Goal: Information Seeking & Learning: Learn about a topic

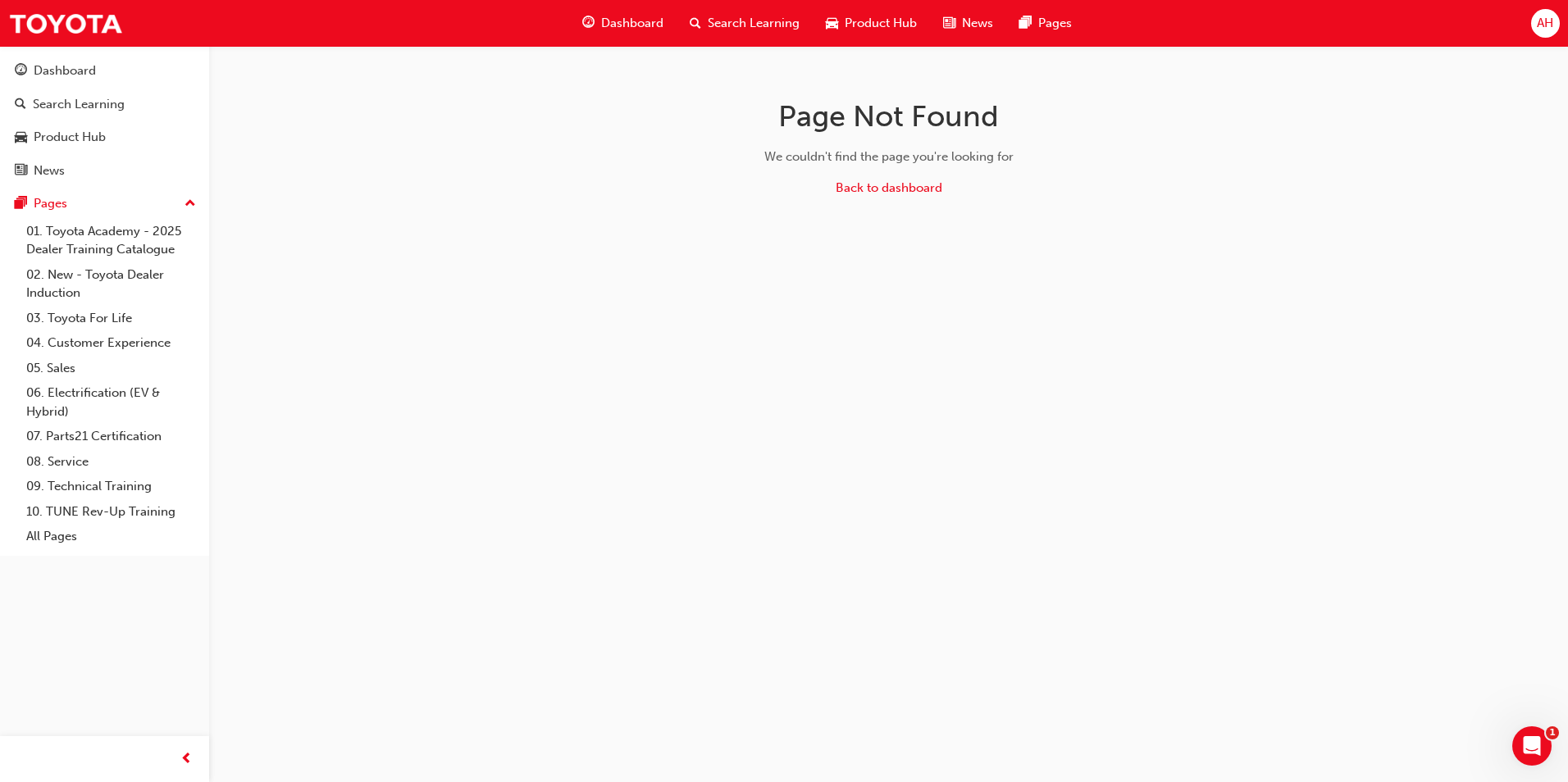
click at [738, 13] on div "Search Learning" at bounding box center [744, 23] width 136 height 33
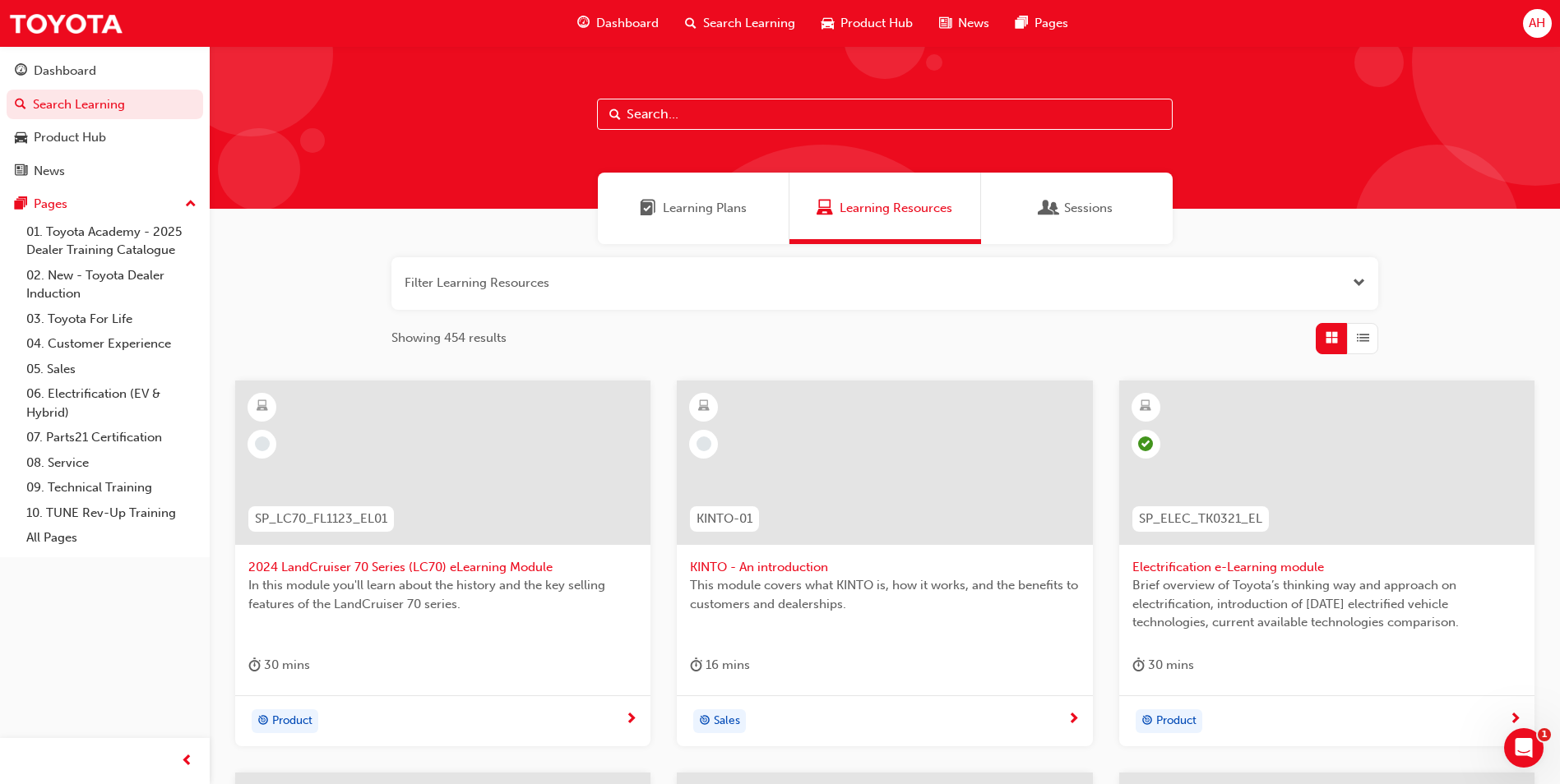
click at [800, 96] on div at bounding box center [885, 128] width 1350 height 163
click at [796, 118] on input "text" at bounding box center [885, 114] width 576 height 31
paste input "SPK9102"
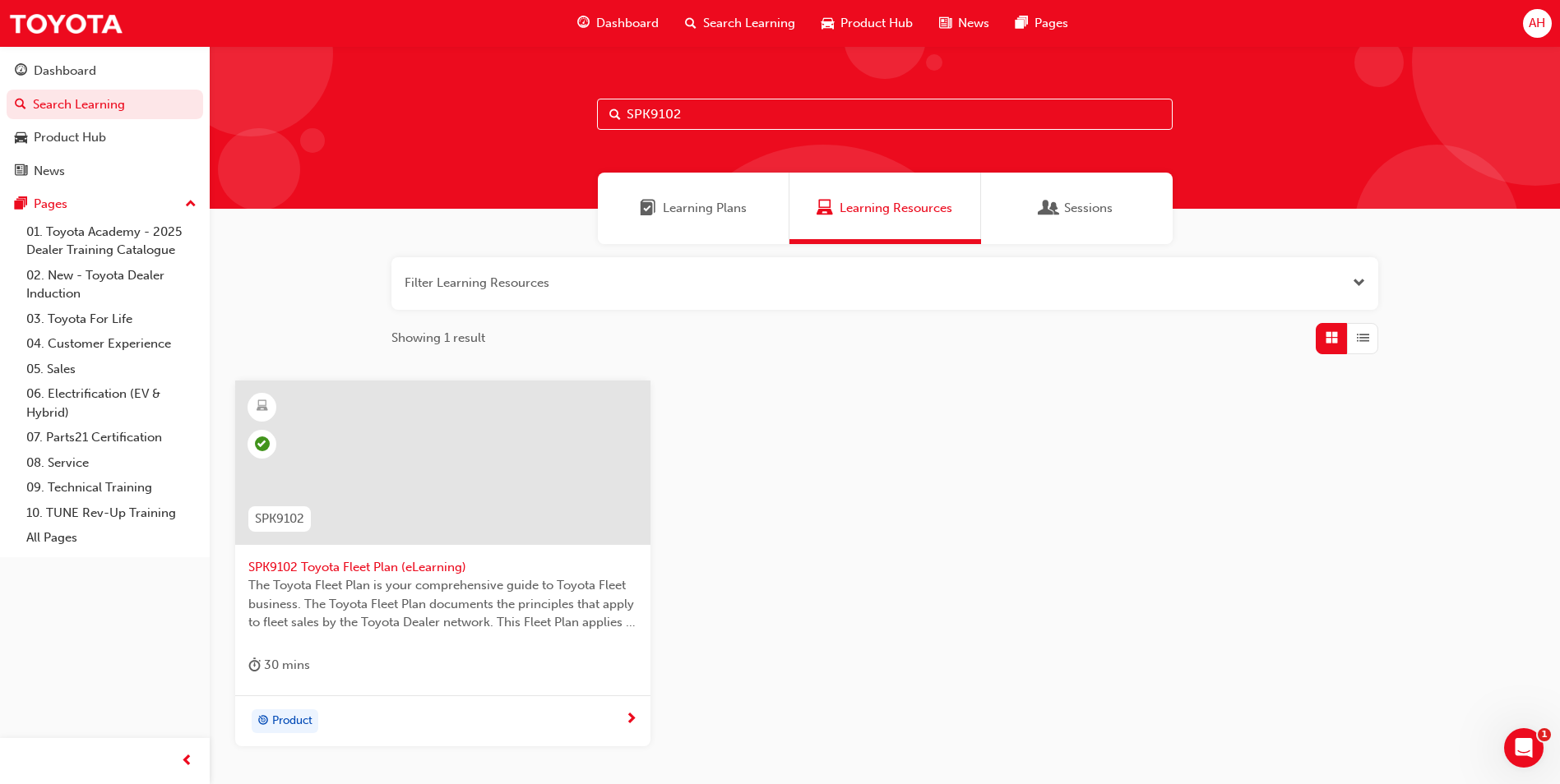
type input "SPK9102"
click at [390, 594] on span "The Toyota Fleet Plan is your comprehensive guide to Toyota Fleet business. The…" at bounding box center [442, 604] width 389 height 56
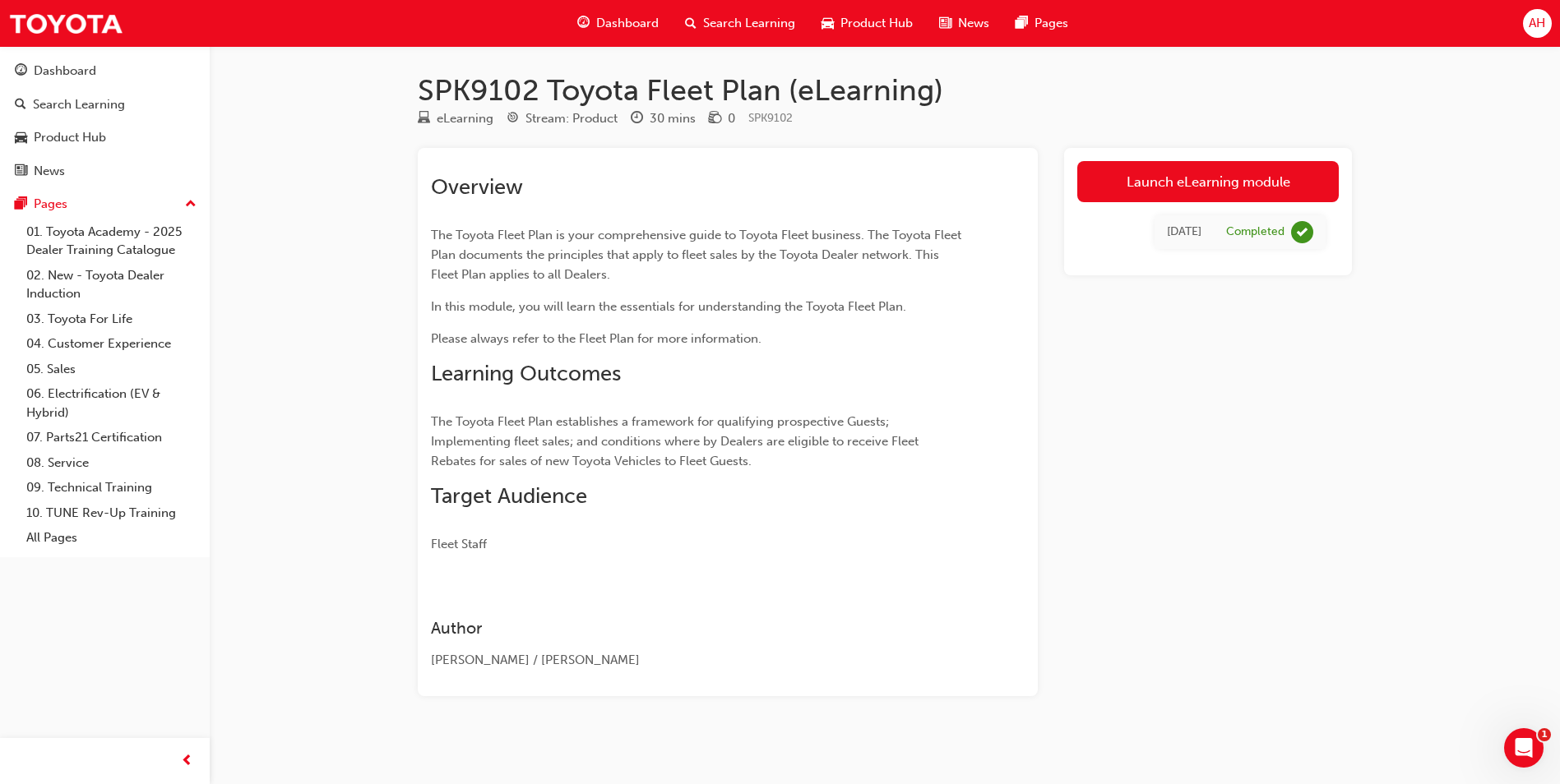
click at [761, 17] on span "Search Learning" at bounding box center [749, 23] width 92 height 19
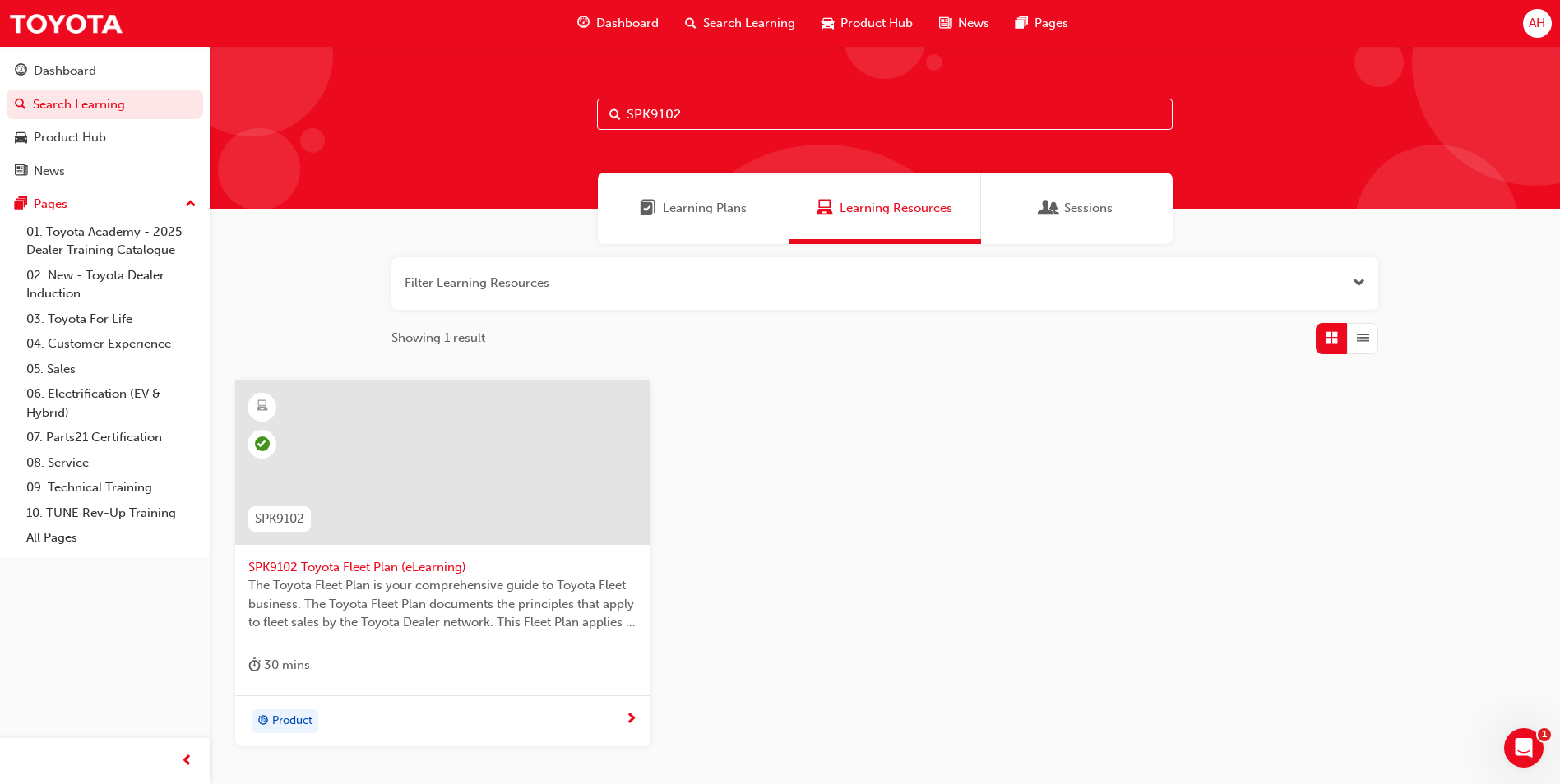
drag, startPoint x: 688, startPoint y: 113, endPoint x: 623, endPoint y: 101, distance: 66.1
click at [623, 101] on input "SPK9102" at bounding box center [885, 114] width 576 height 31
paste input "3"
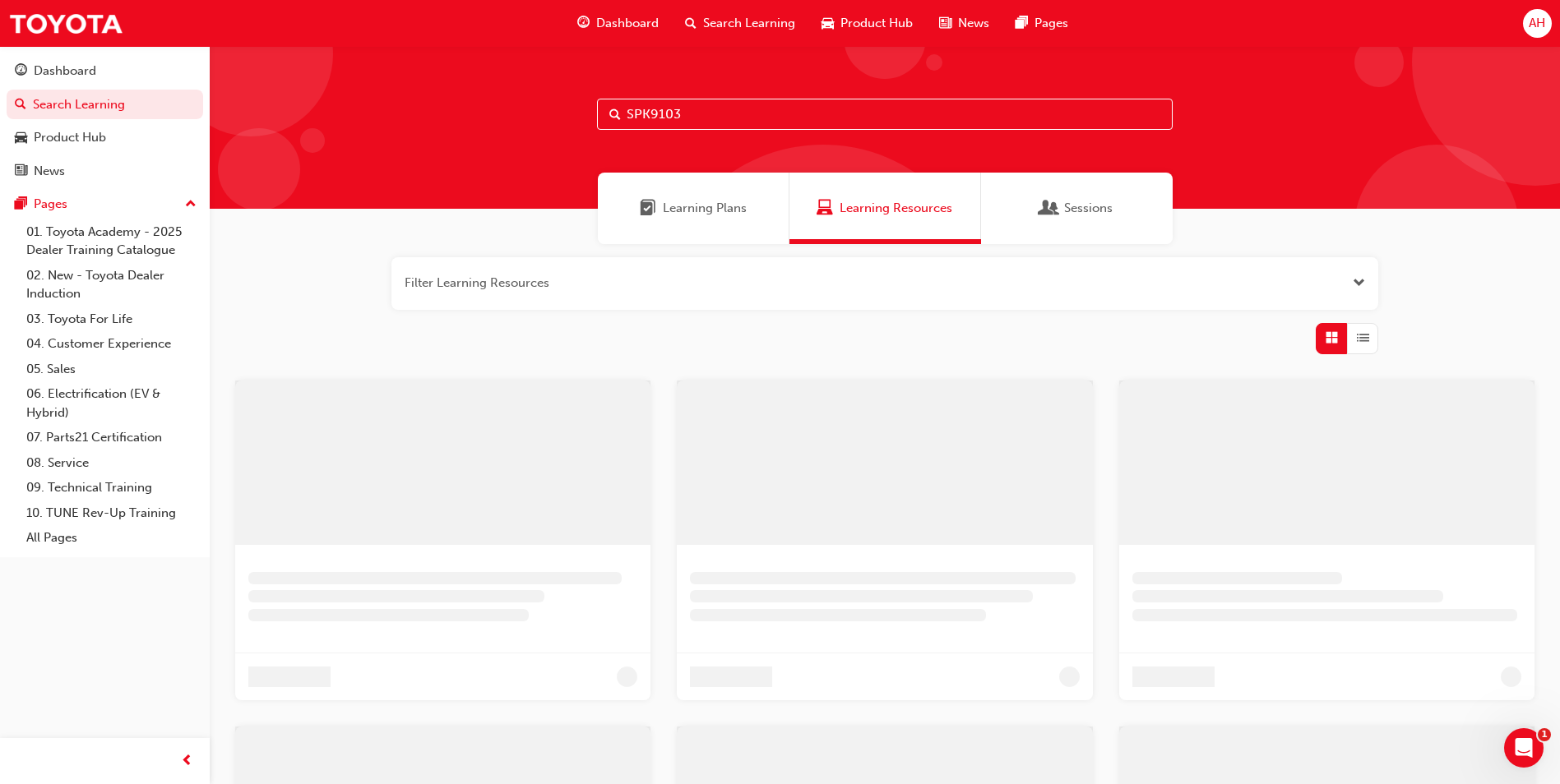
type input "SPK9103"
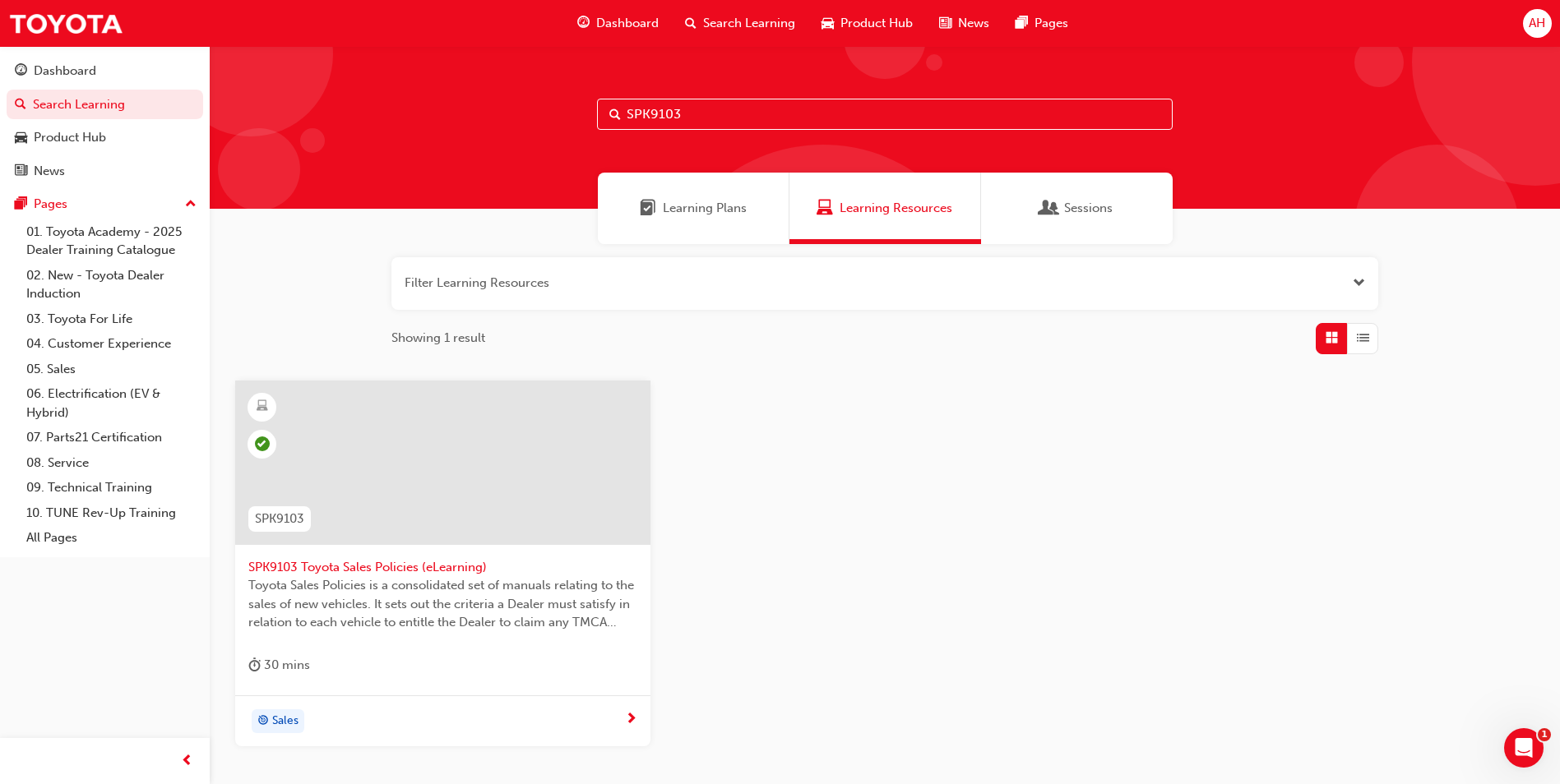
click at [481, 585] on span "Toyota Sales Policies is a consolidated set of manuals relating to the sales of…" at bounding box center [442, 604] width 389 height 56
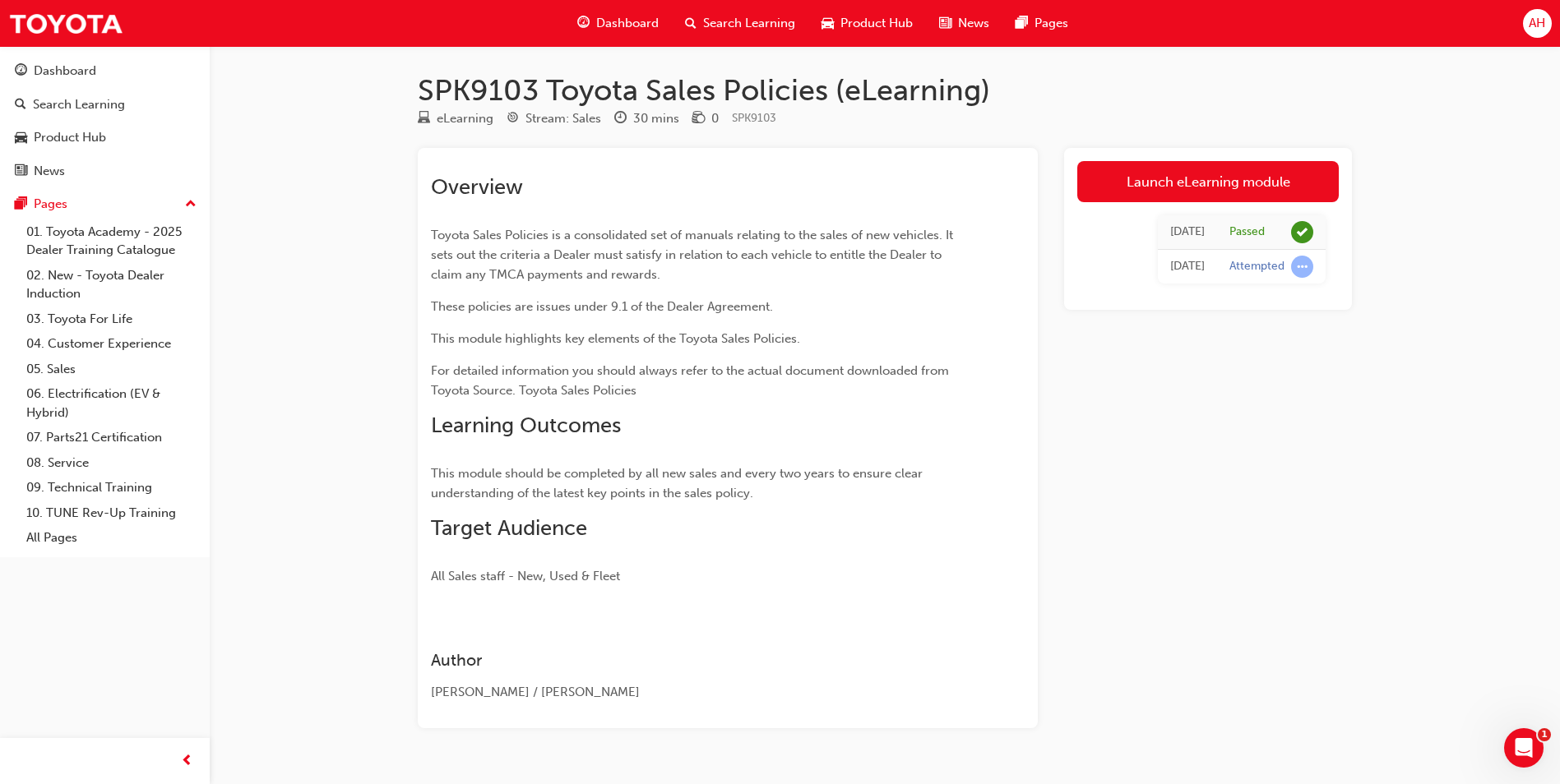
click at [721, 27] on span "Search Learning" at bounding box center [749, 23] width 92 height 19
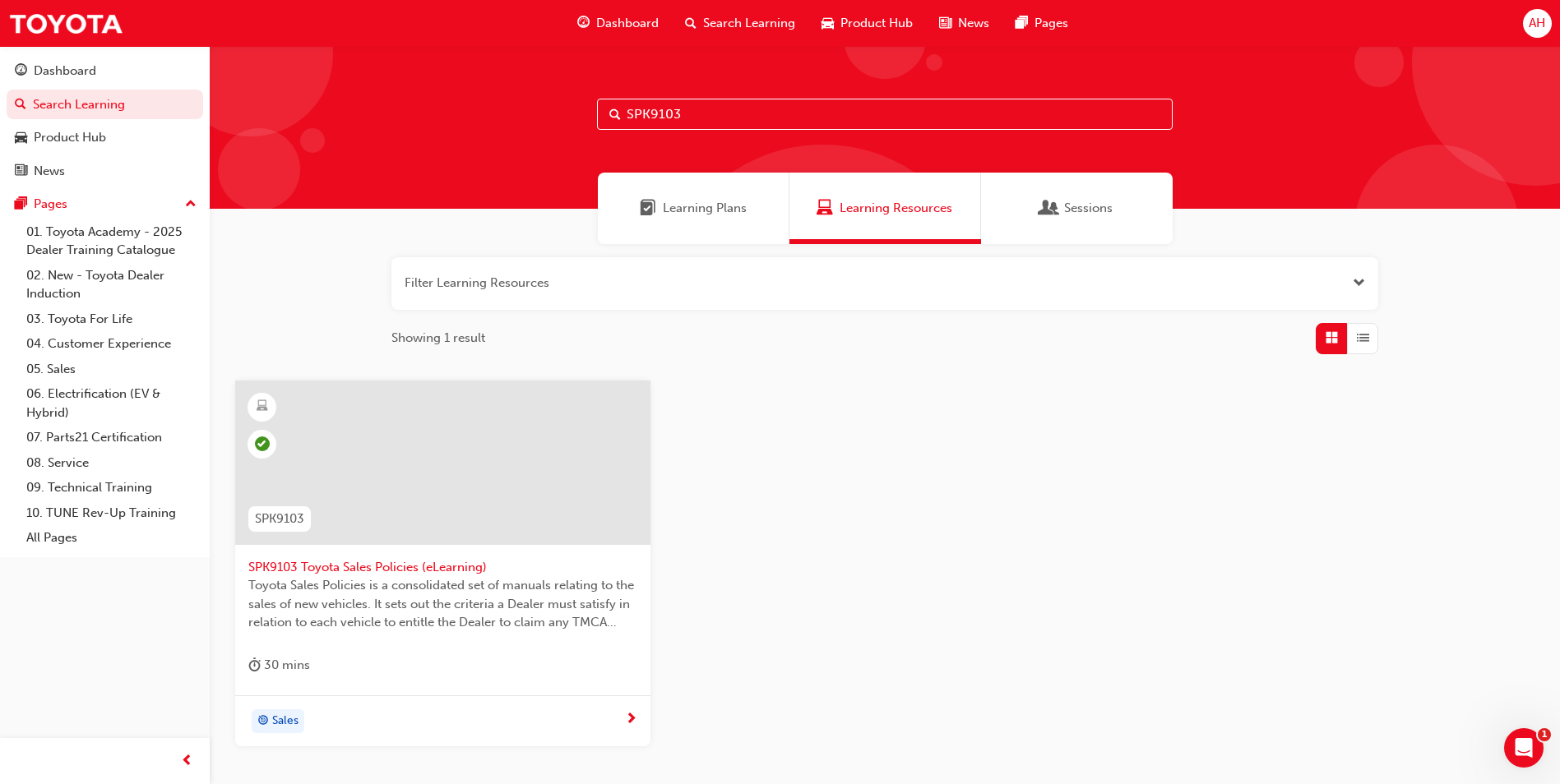
drag, startPoint x: 711, startPoint y: 110, endPoint x: 605, endPoint y: 106, distance: 106.1
click at [605, 106] on input "SPK9103" at bounding box center [885, 114] width 576 height 31
paste input "2"
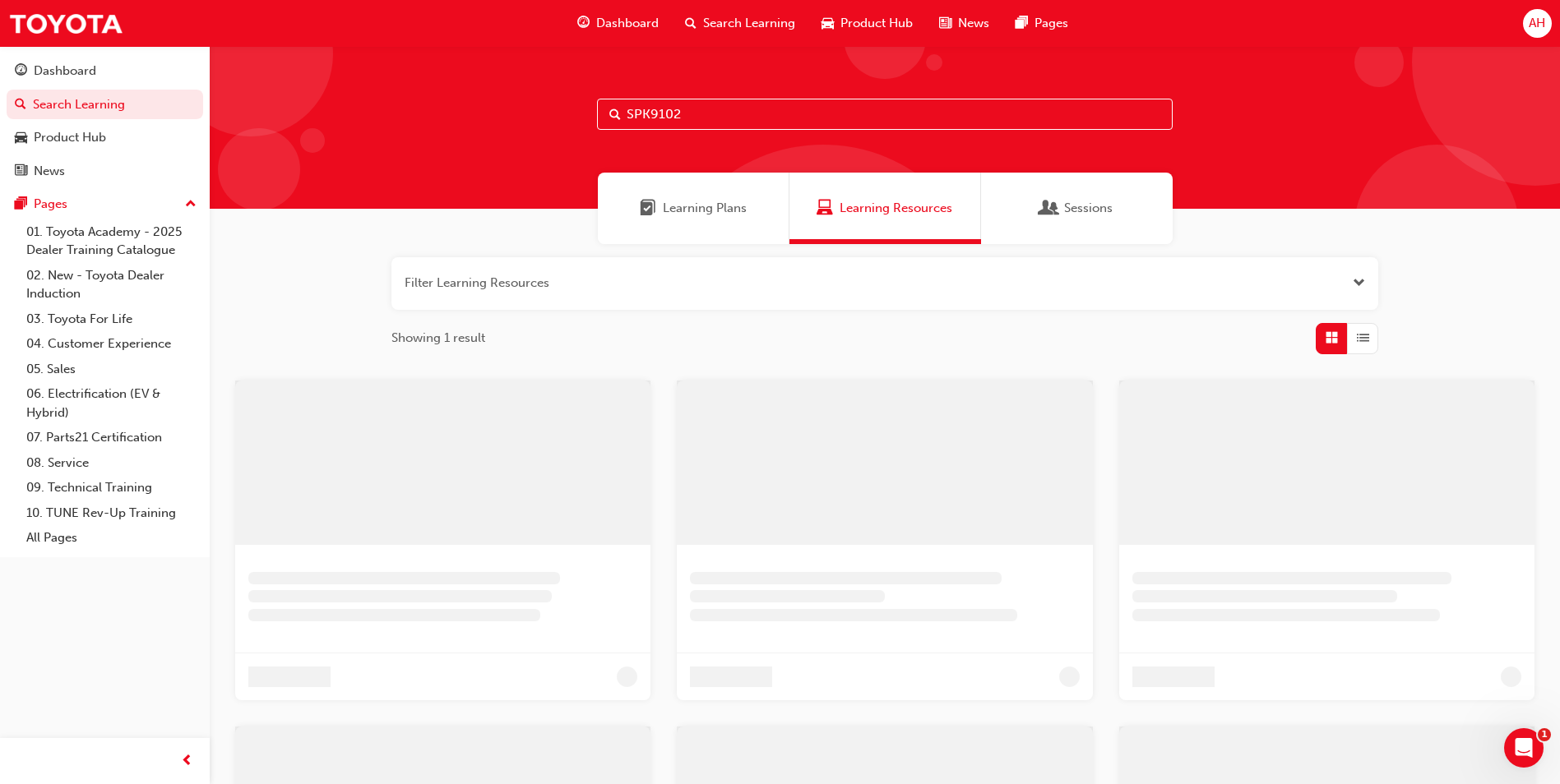
type input "SPK9102"
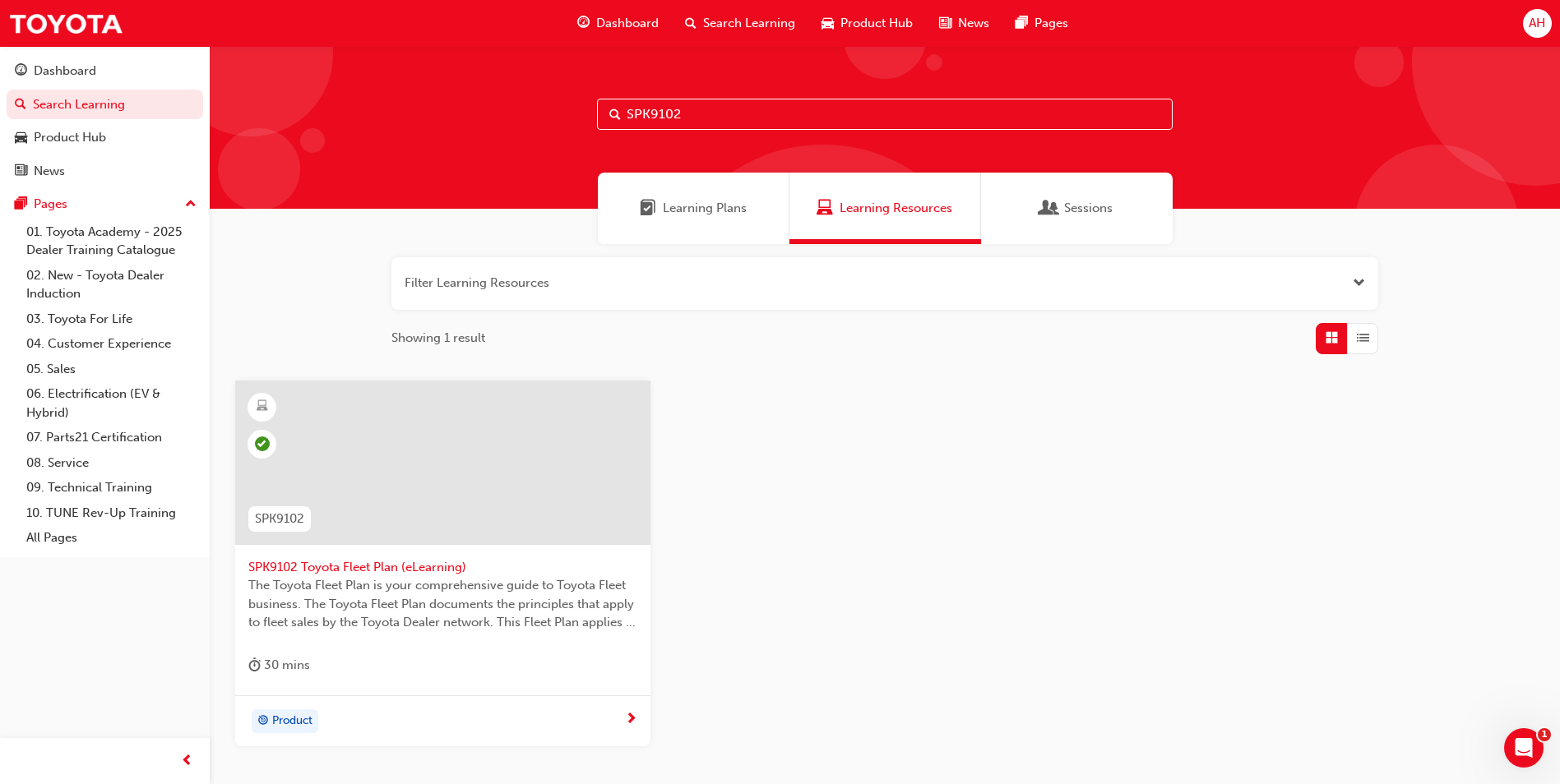
click at [375, 564] on span "SPK9102 Toyota Fleet Plan (eLearning)" at bounding box center [442, 568] width 389 height 19
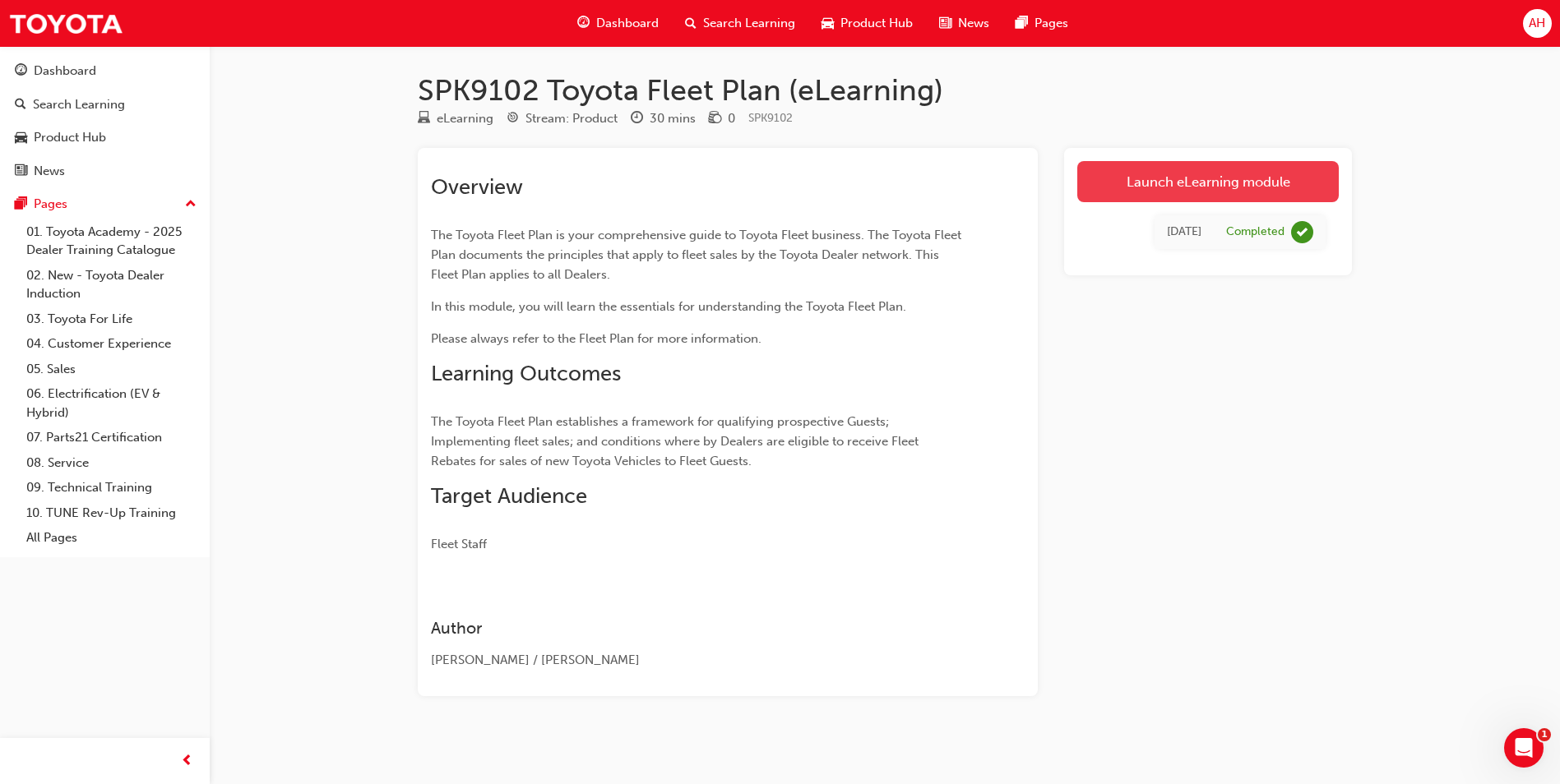
click at [1280, 176] on link "Launch eLearning module" at bounding box center [1208, 182] width 261 height 41
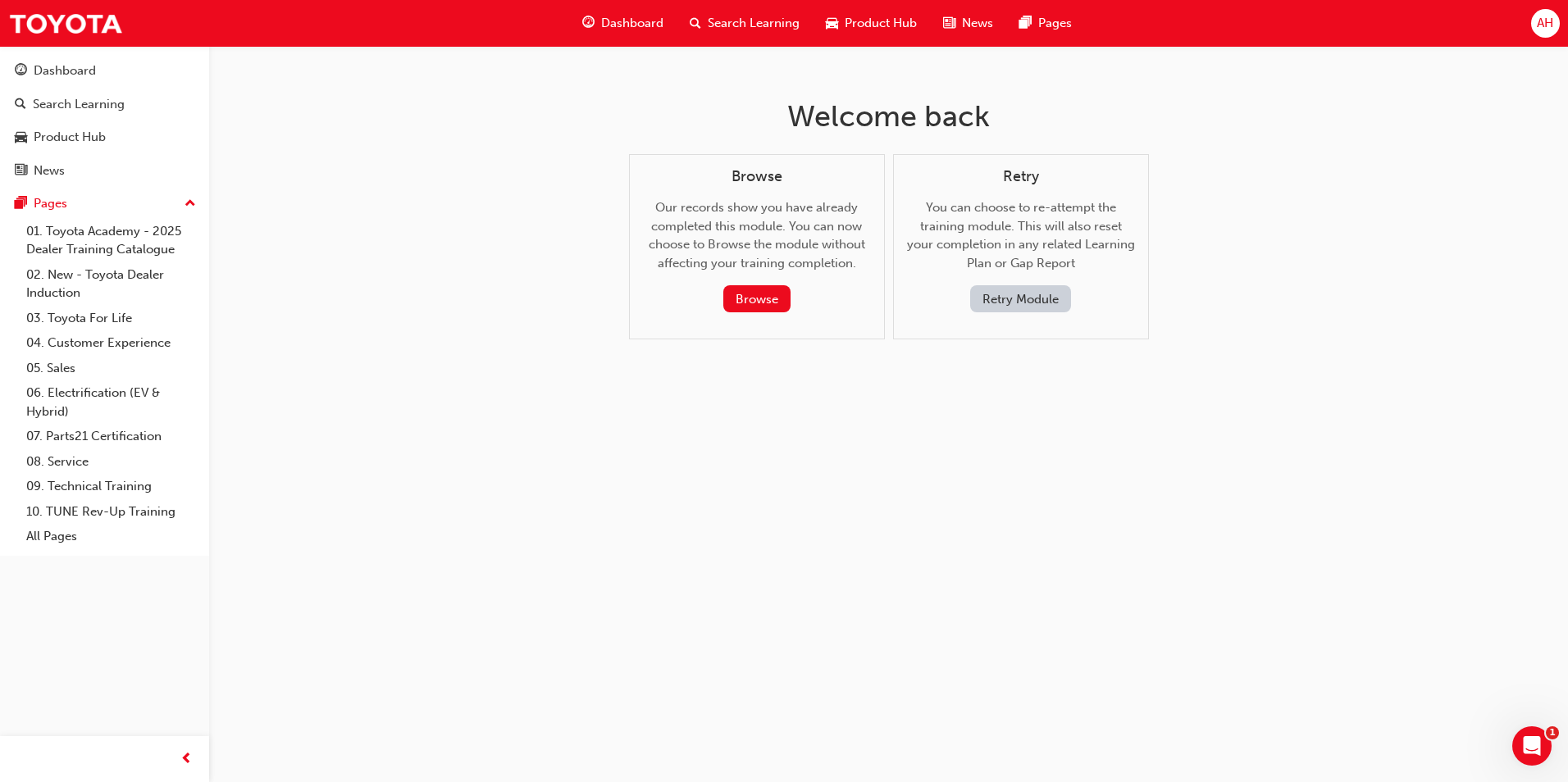
click at [1011, 289] on button "Retry Module" at bounding box center [1021, 299] width 101 height 27
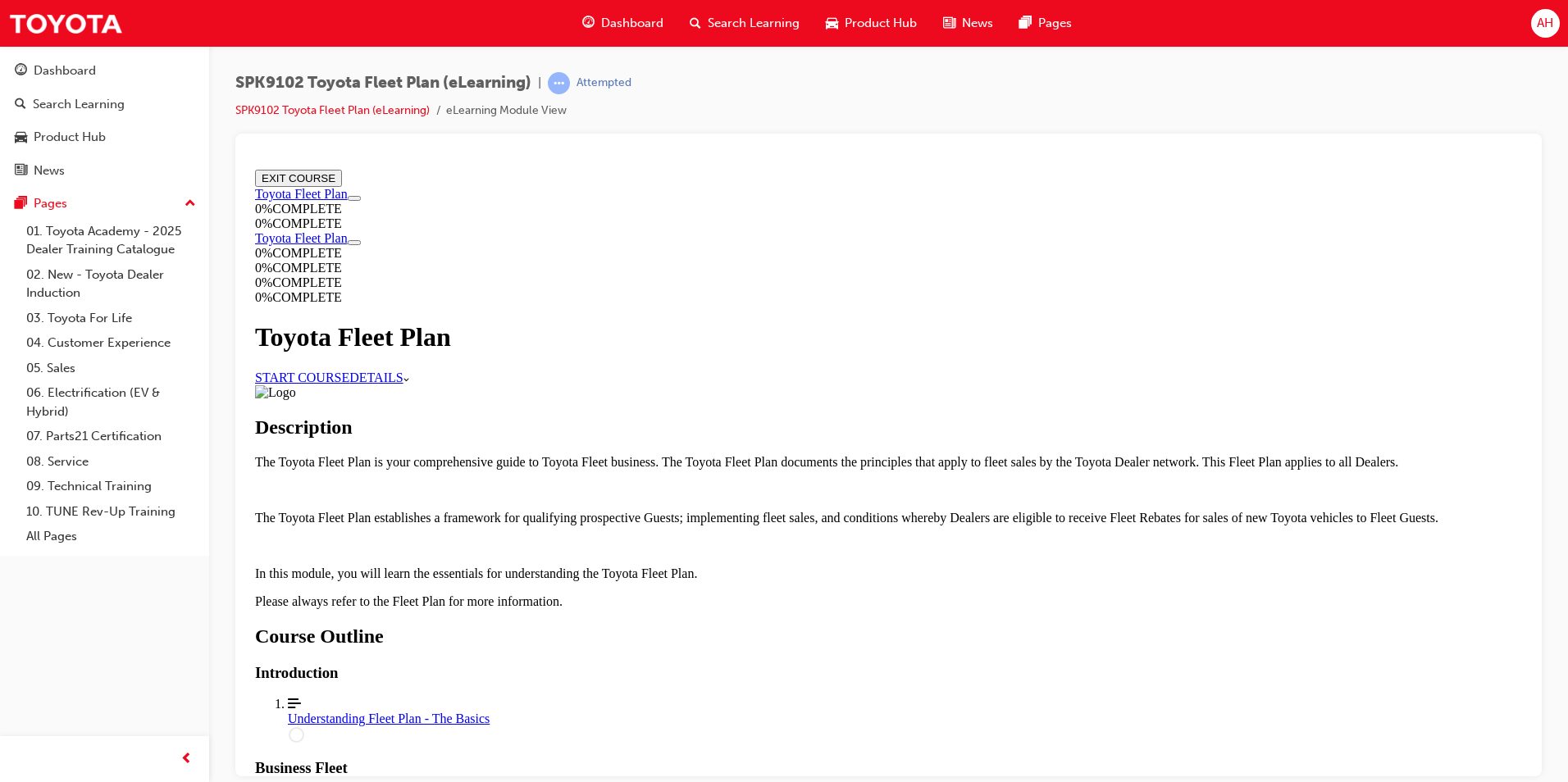
click at [349, 379] on link "START COURSE" at bounding box center [302, 377] width 94 height 14
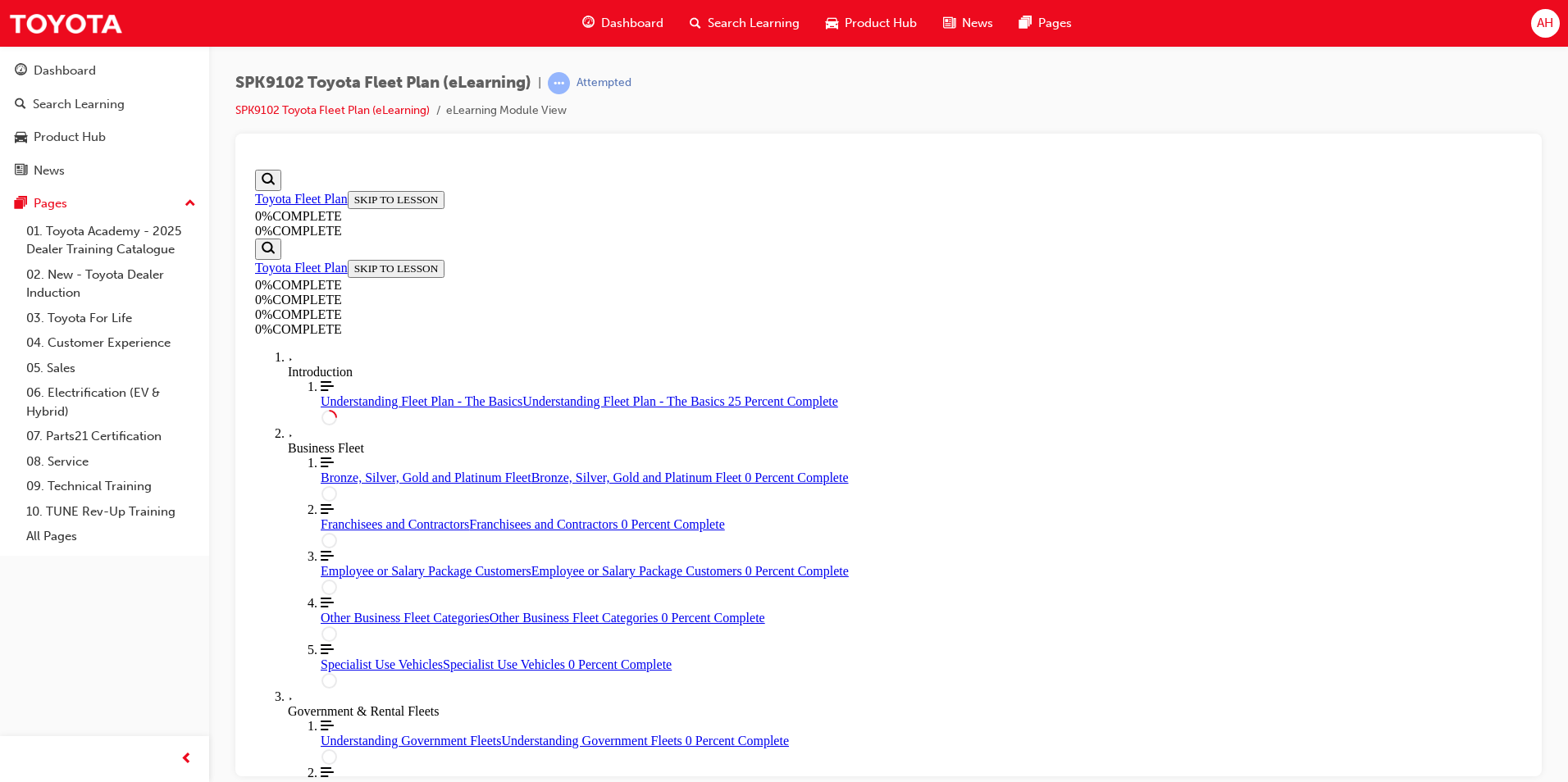
scroll to position [221, 0]
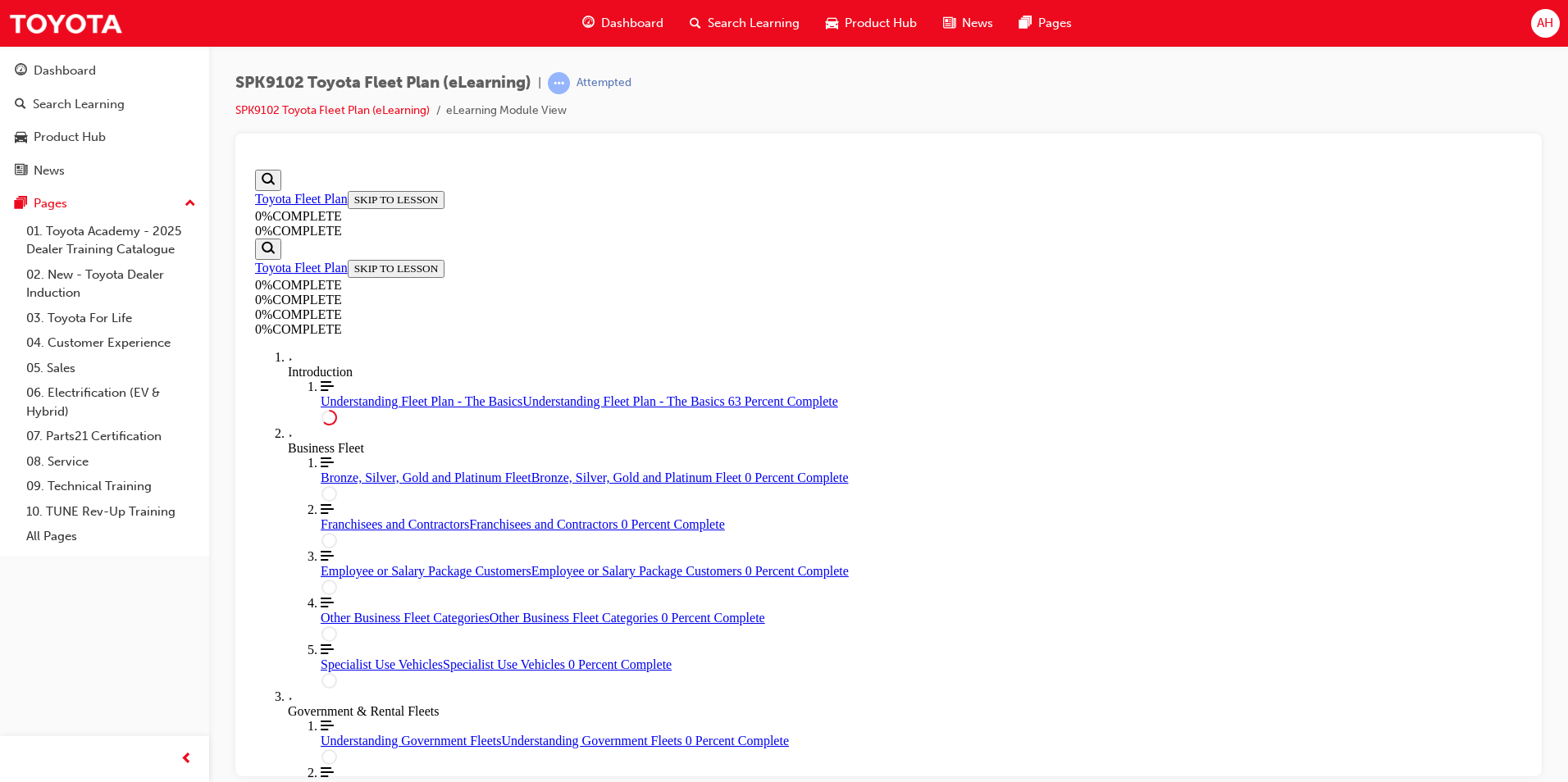
scroll to position [2957, 0]
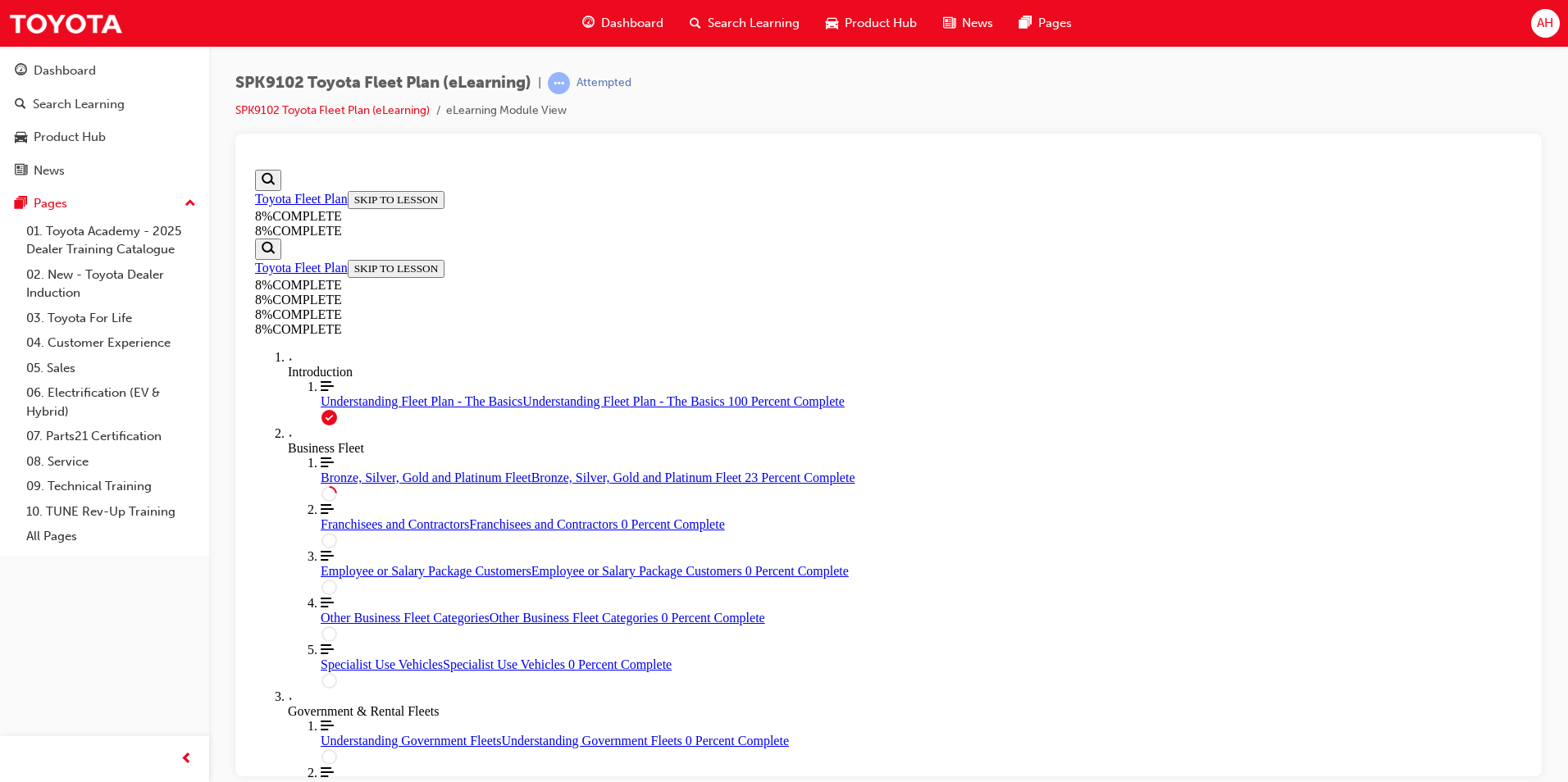
scroll to position [902, 0]
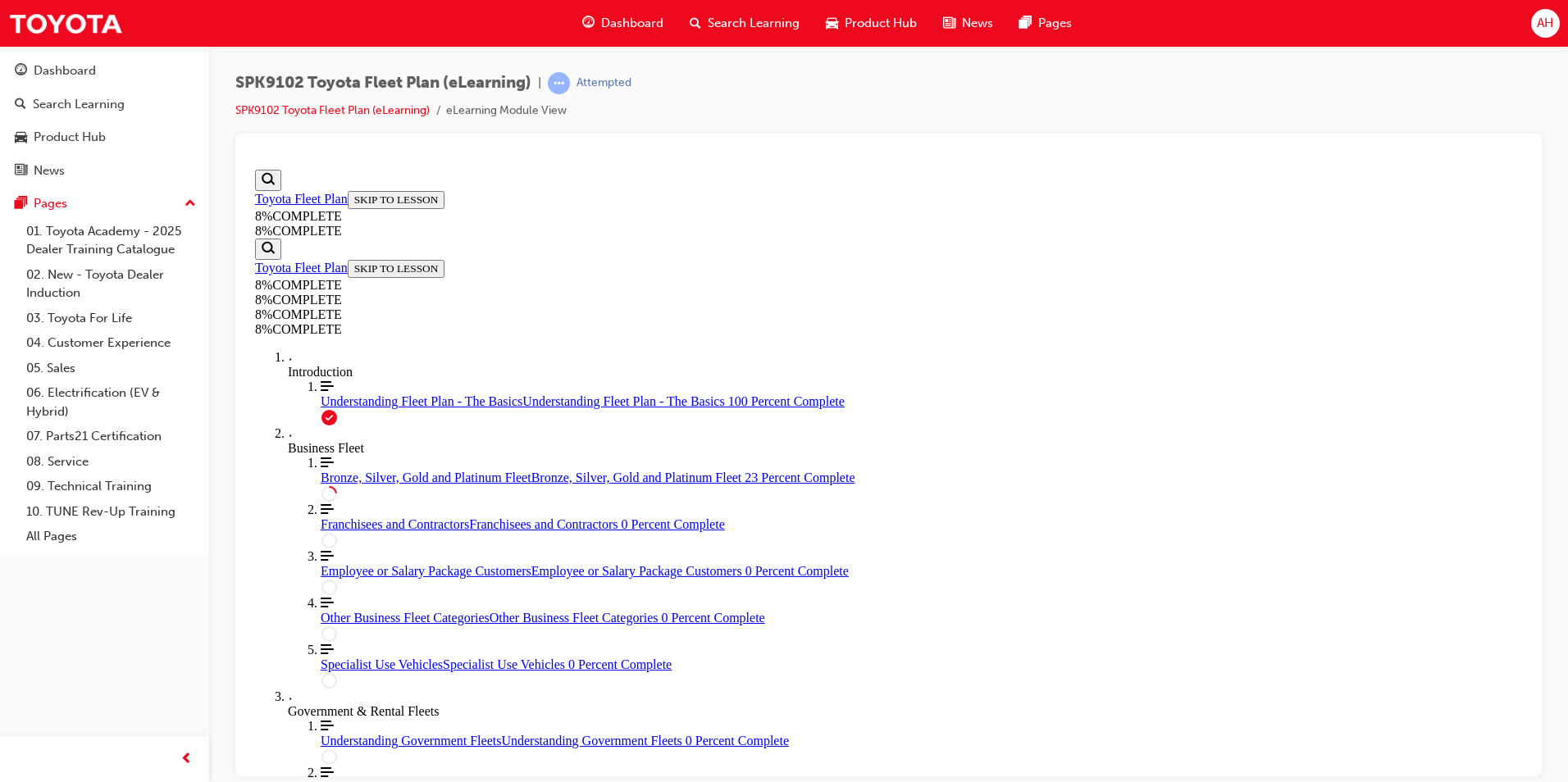
drag, startPoint x: 885, startPoint y: 357, endPoint x: 938, endPoint y: 355, distance: 53.0
drag, startPoint x: 925, startPoint y: 434, endPoint x: 987, endPoint y: 629, distance: 204.6
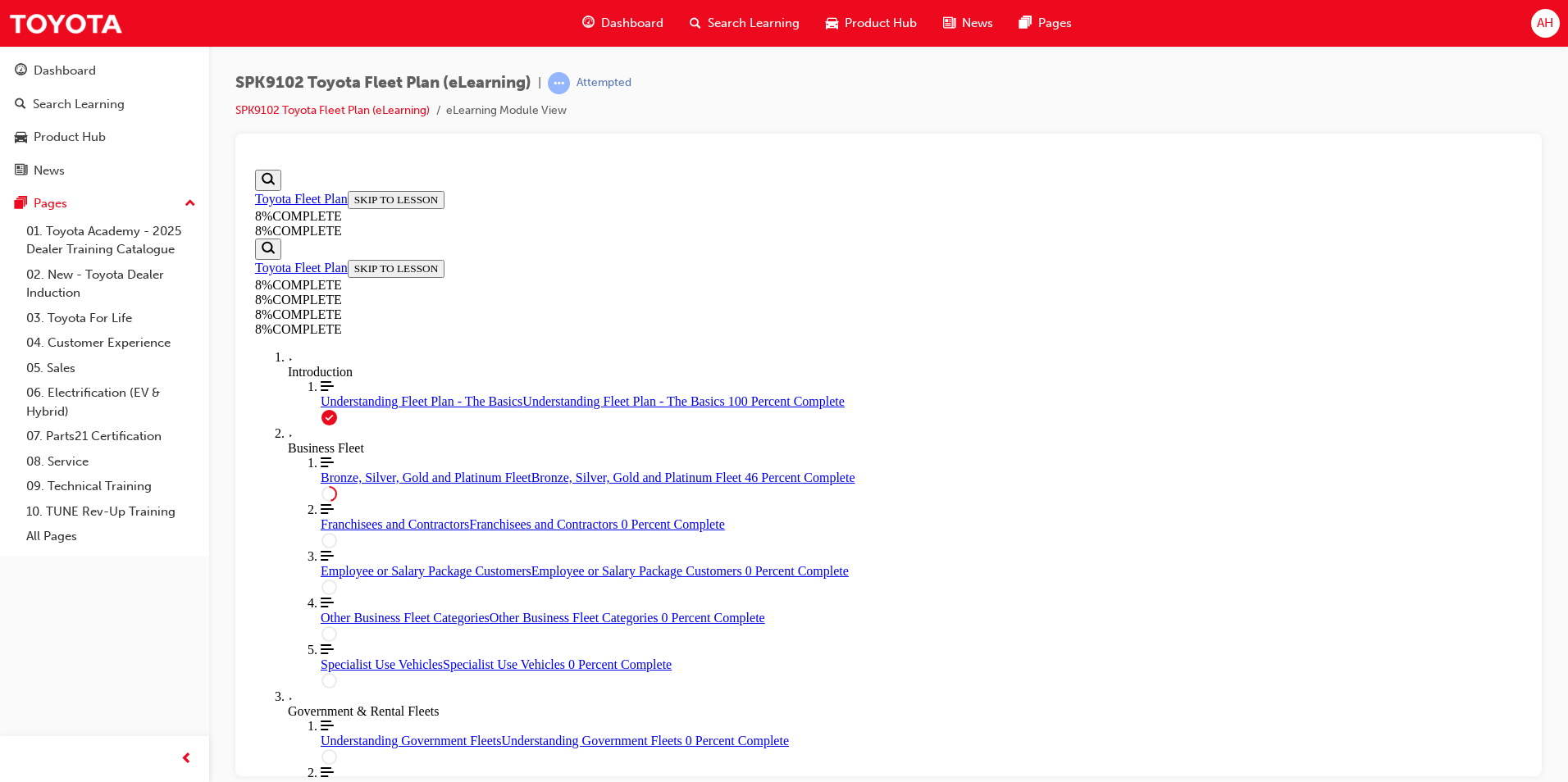
drag, startPoint x: 883, startPoint y: 470, endPoint x: 937, endPoint y: 558, distance: 103.2
drag, startPoint x: 882, startPoint y: 474, endPoint x: 956, endPoint y: 470, distance: 74.1
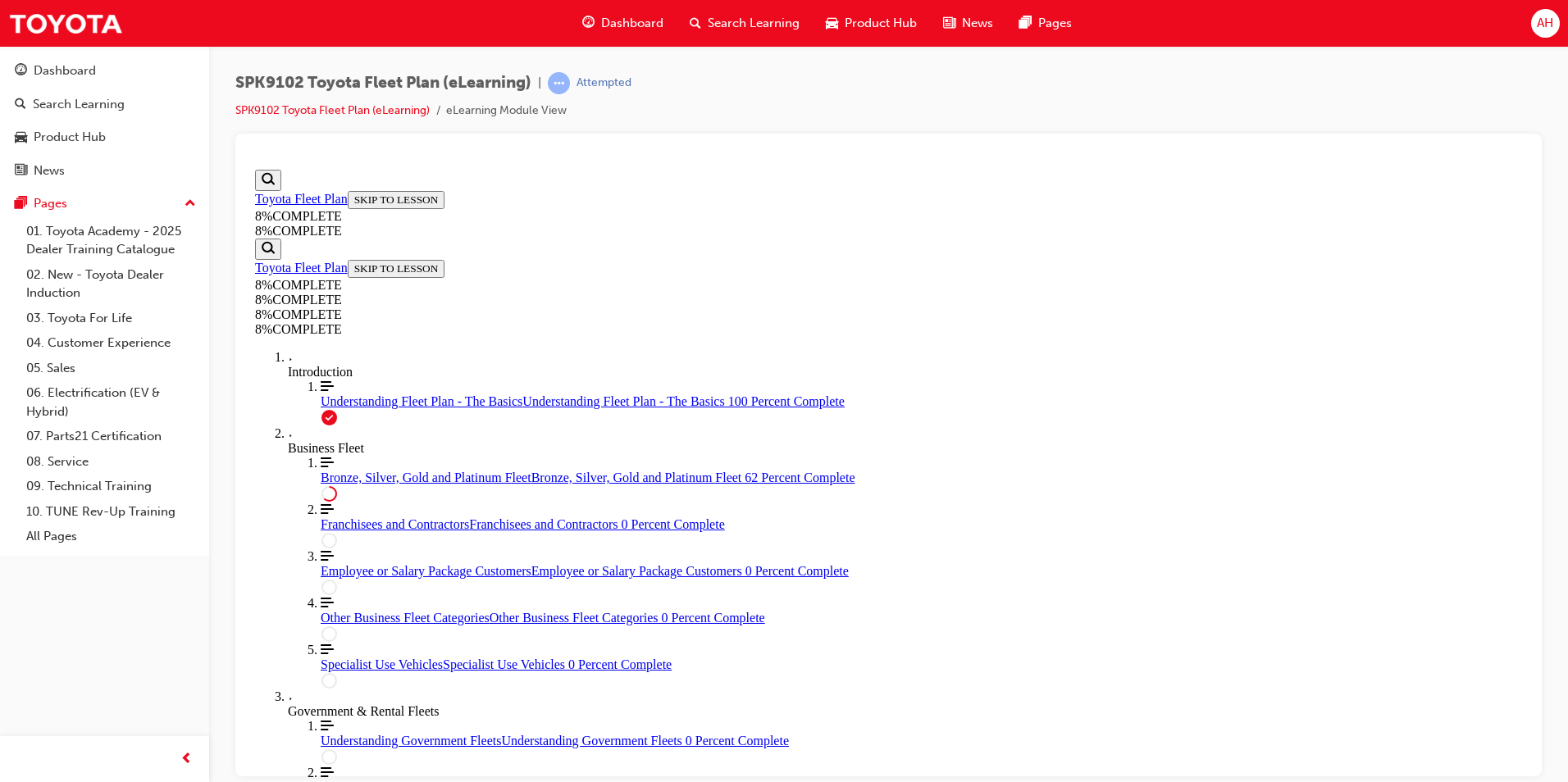
scroll to position [5331, 0]
drag, startPoint x: 885, startPoint y: 484, endPoint x: 907, endPoint y: 487, distance: 22.2
drag, startPoint x: 891, startPoint y: 654, endPoint x: 925, endPoint y: 657, distance: 34.1
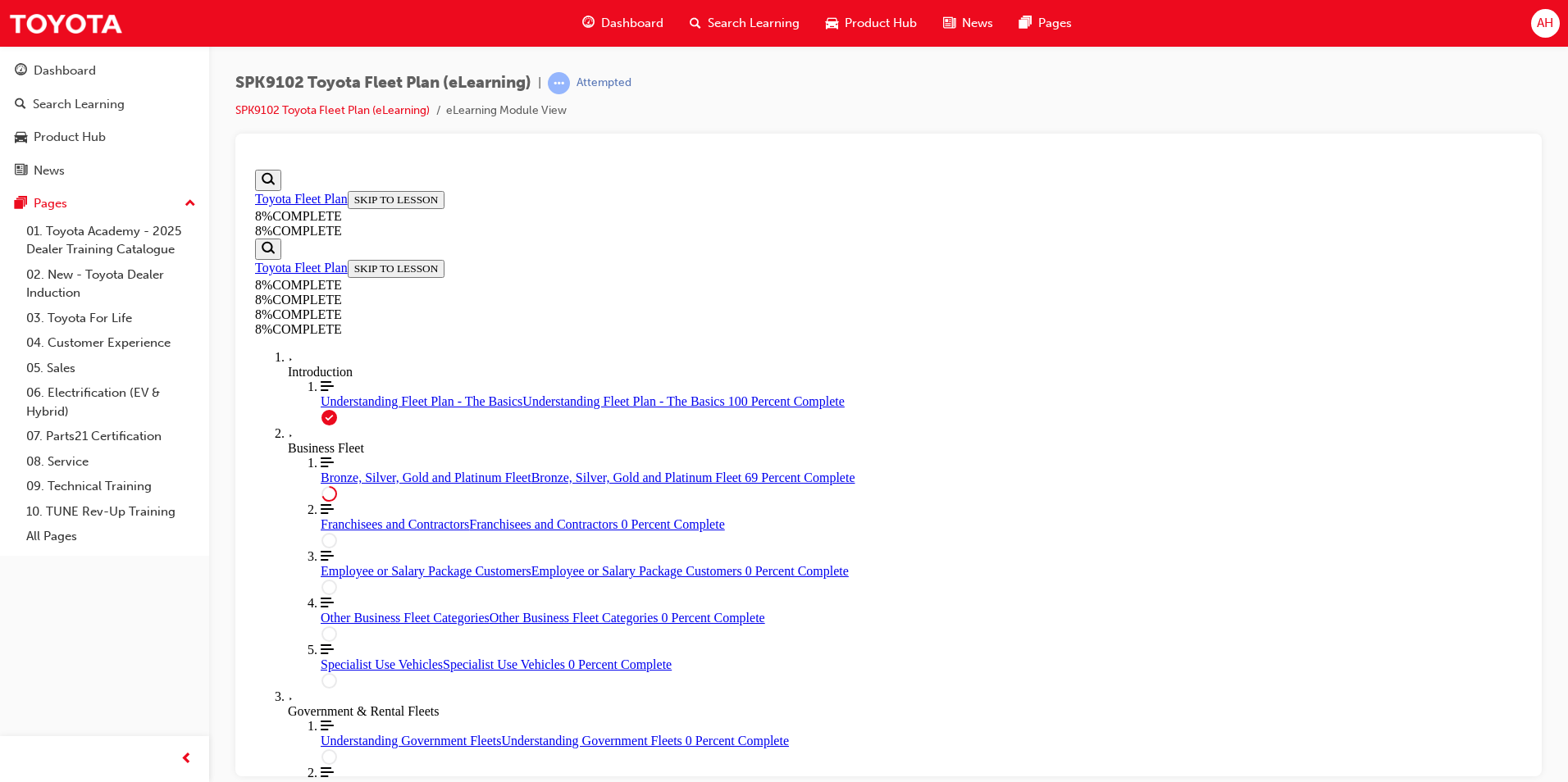
drag, startPoint x: 889, startPoint y: 587, endPoint x: 949, endPoint y: 512, distance: 96.0
drag, startPoint x: 885, startPoint y: 644, endPoint x: 962, endPoint y: 632, distance: 77.9
drag, startPoint x: 919, startPoint y: 484, endPoint x: 958, endPoint y: 478, distance: 39.5
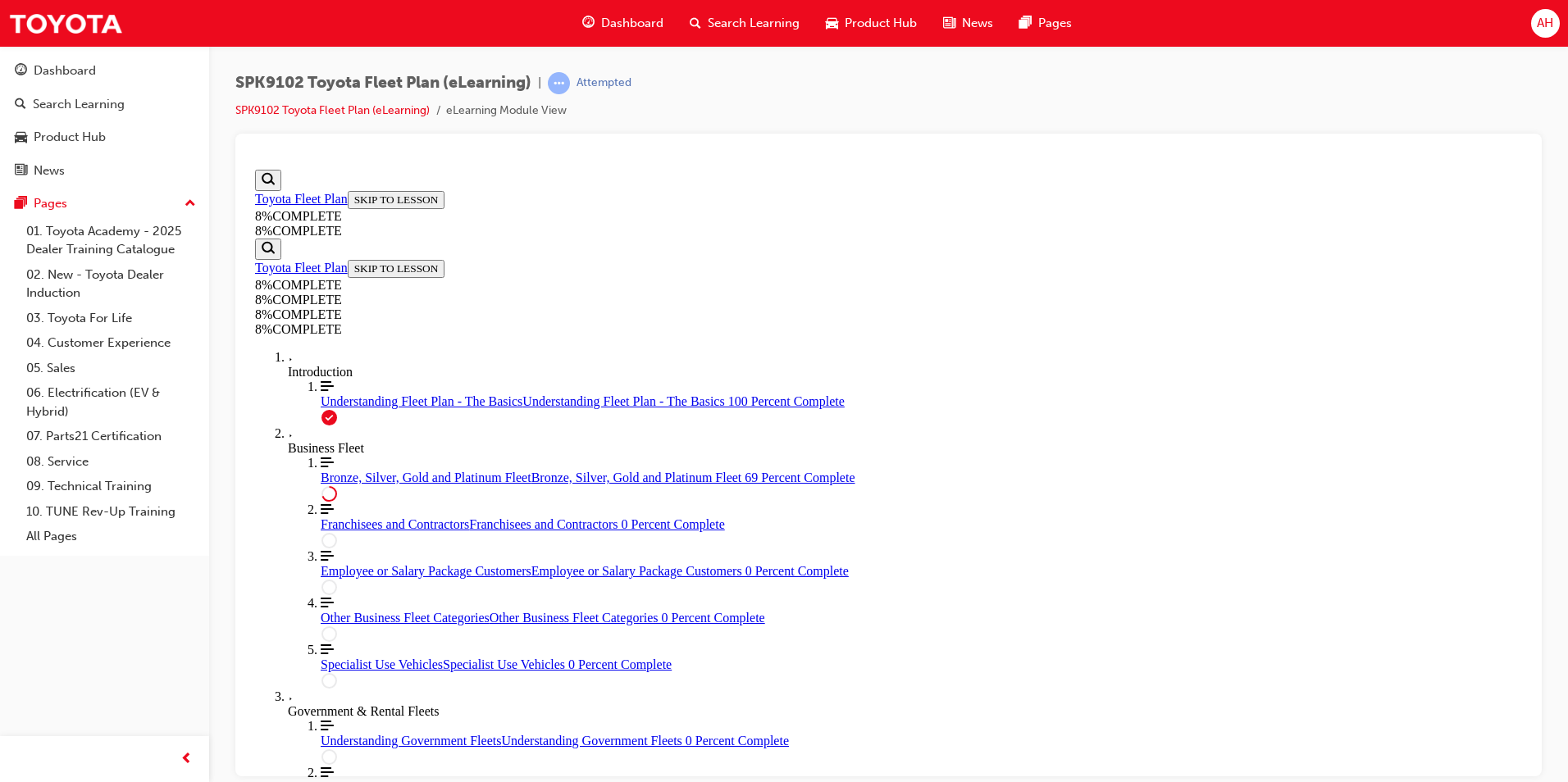
drag, startPoint x: 915, startPoint y: 339, endPoint x: 957, endPoint y: 337, distance: 42.0
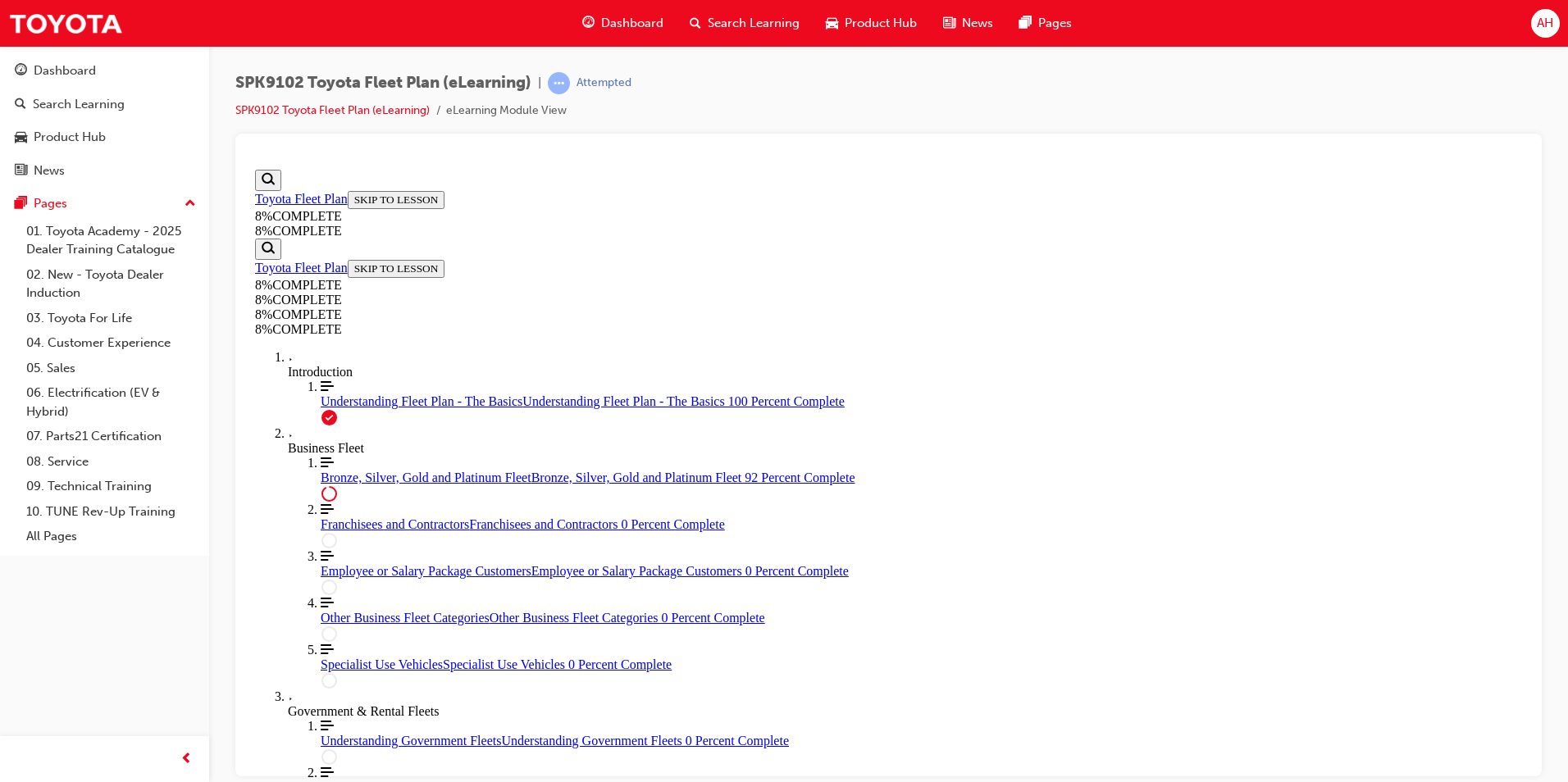
drag, startPoint x: 898, startPoint y: 350, endPoint x: 958, endPoint y: 374, distance: 64.6
drag, startPoint x: 922, startPoint y: 489, endPoint x: 982, endPoint y: 403, distance: 104.9
drag, startPoint x: 901, startPoint y: 512, endPoint x: 948, endPoint y: 515, distance: 47.1
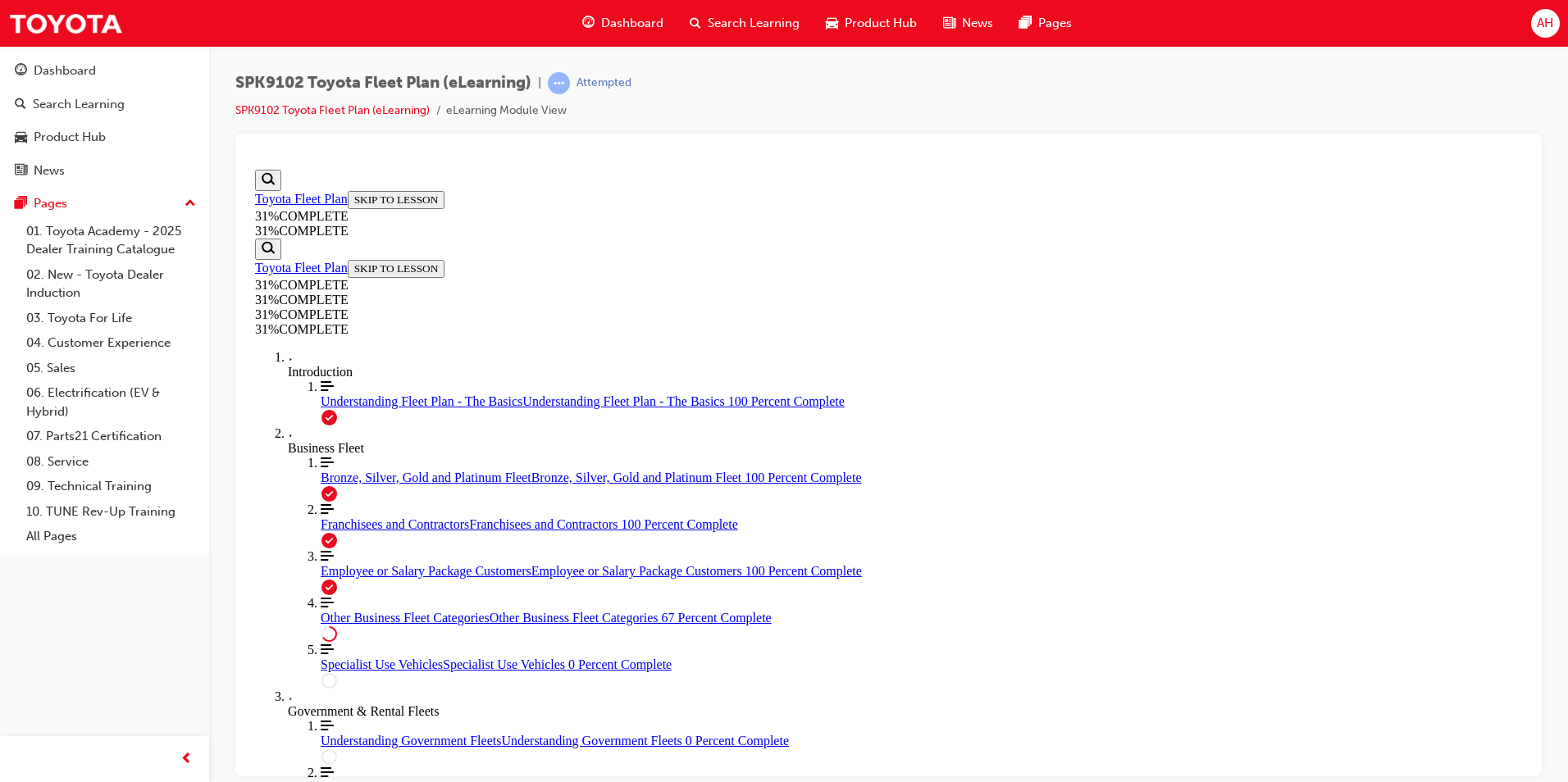
scroll to position [1041, 0]
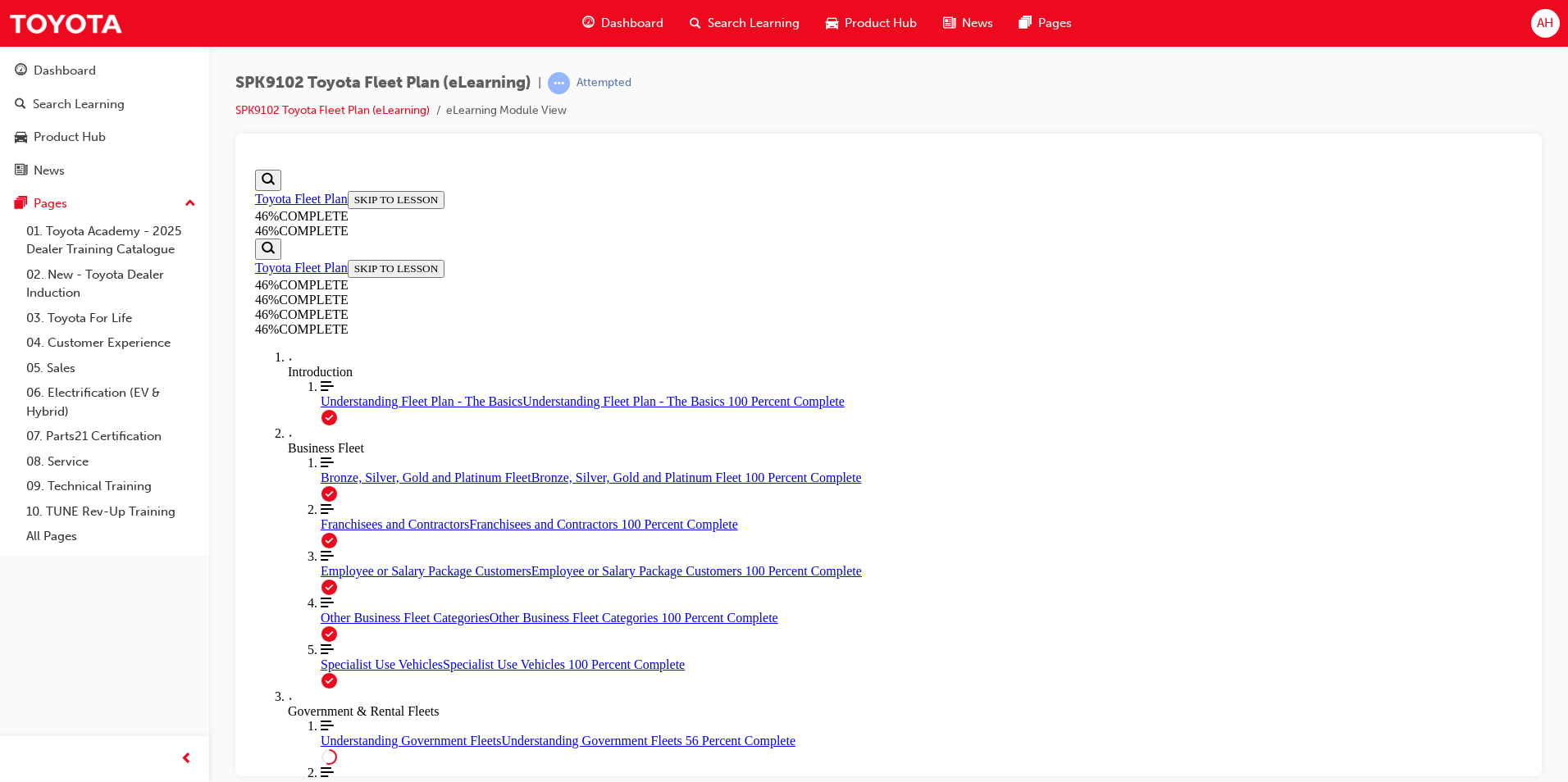
scroll to position [2763, 0]
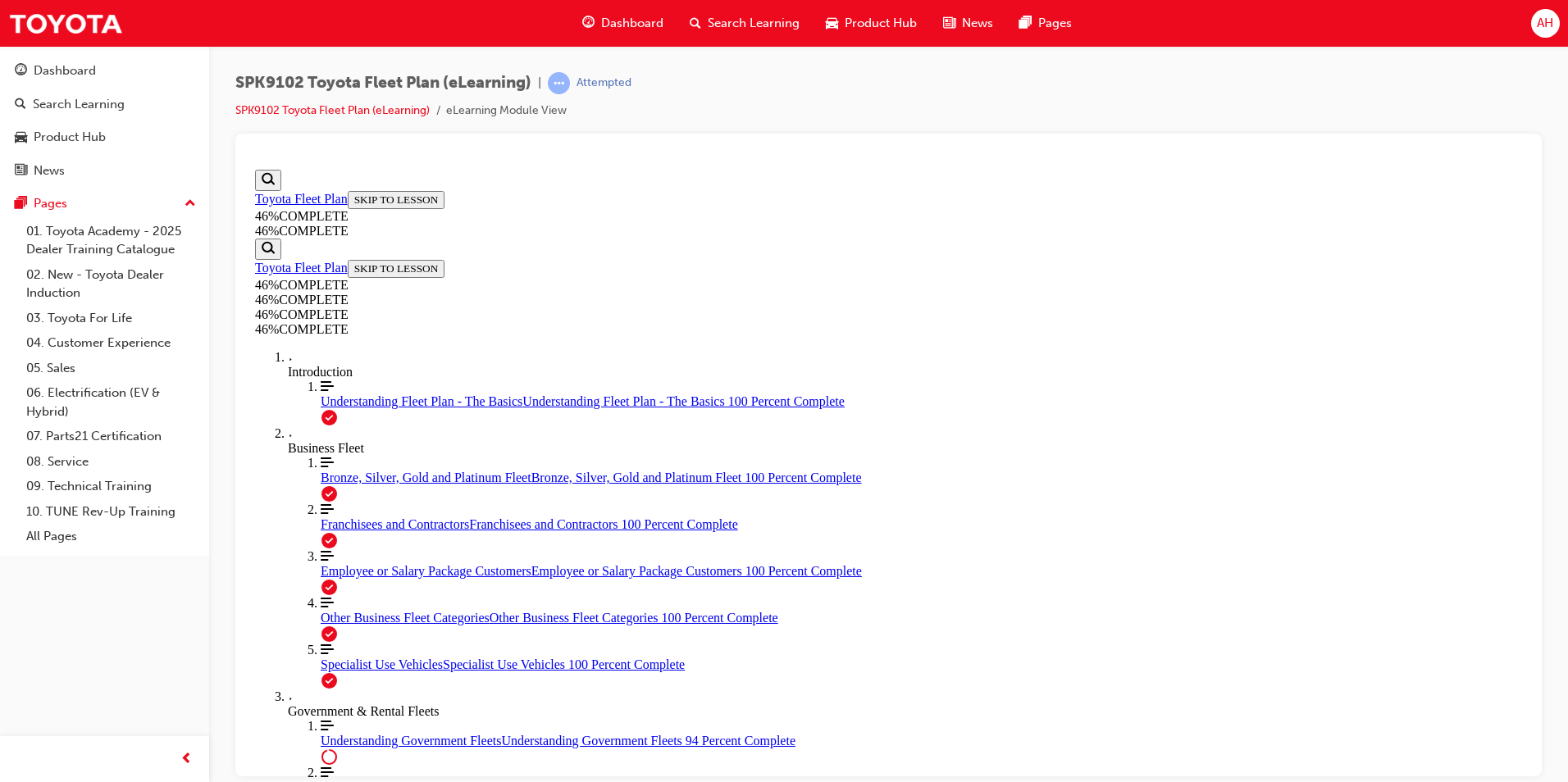
scroll to position [4731, 0]
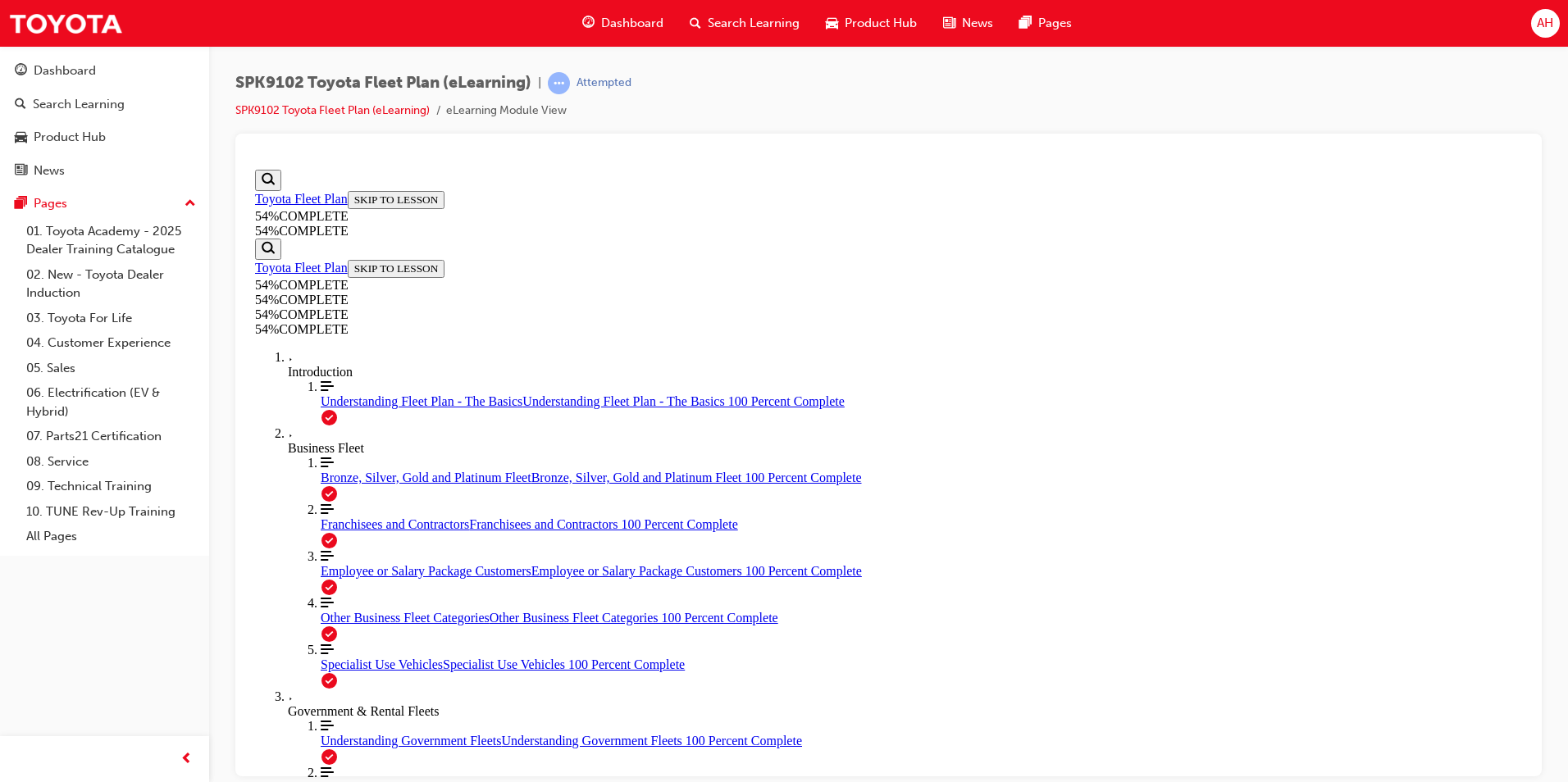
scroll to position [701, 0]
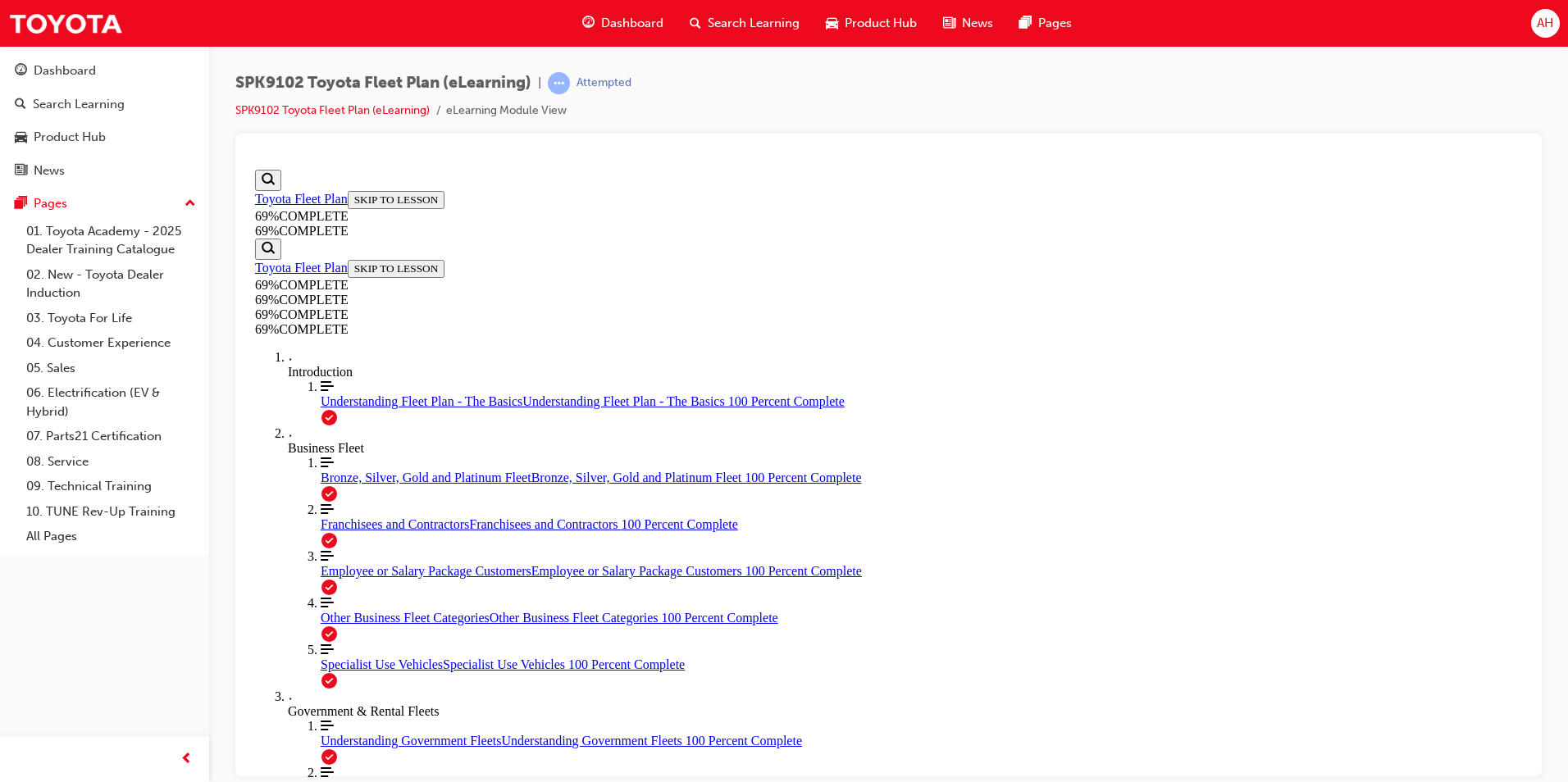
scroll to position [795, 0]
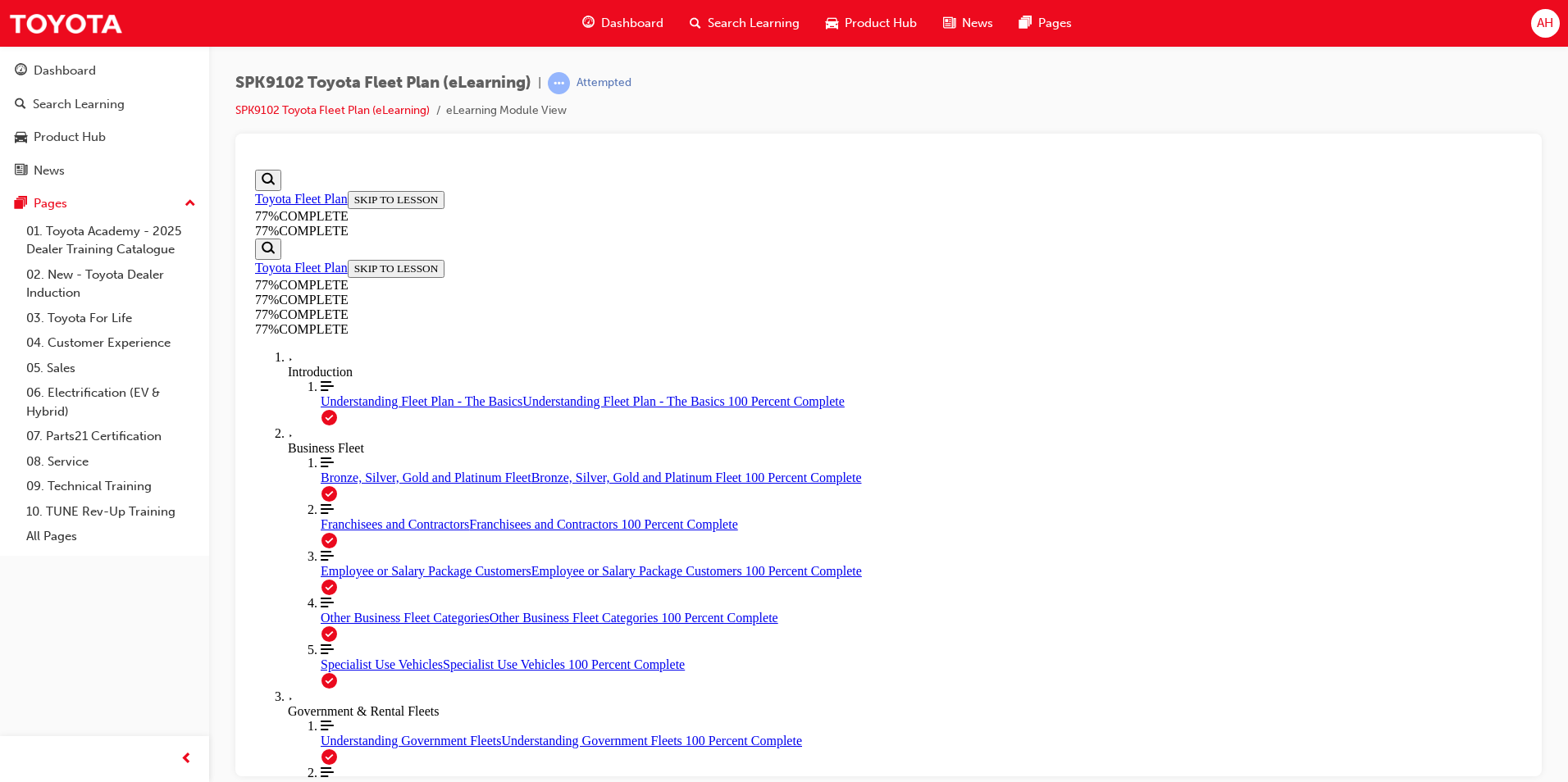
scroll to position [713, 0]
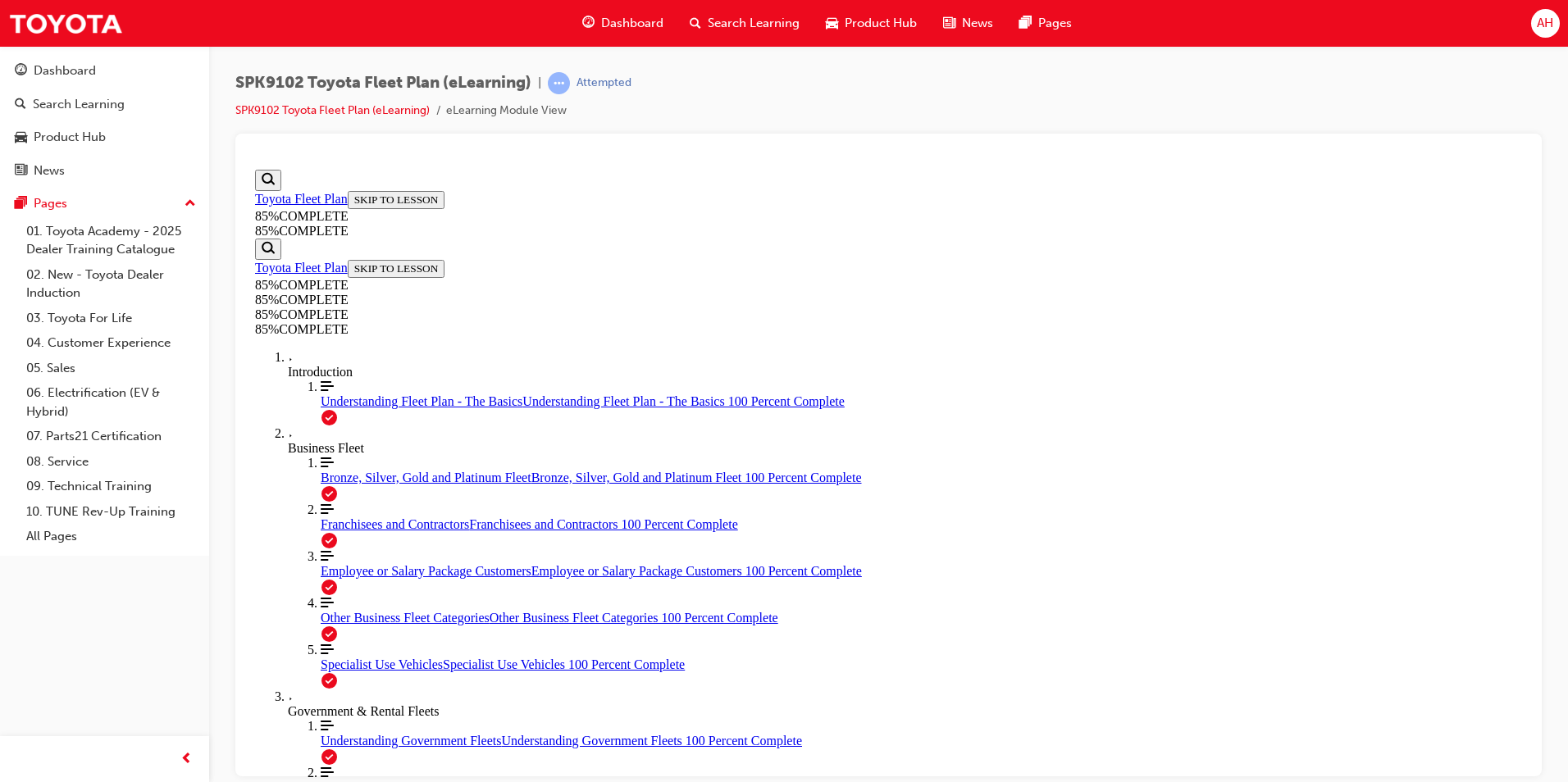
scroll to position [1041, 0]
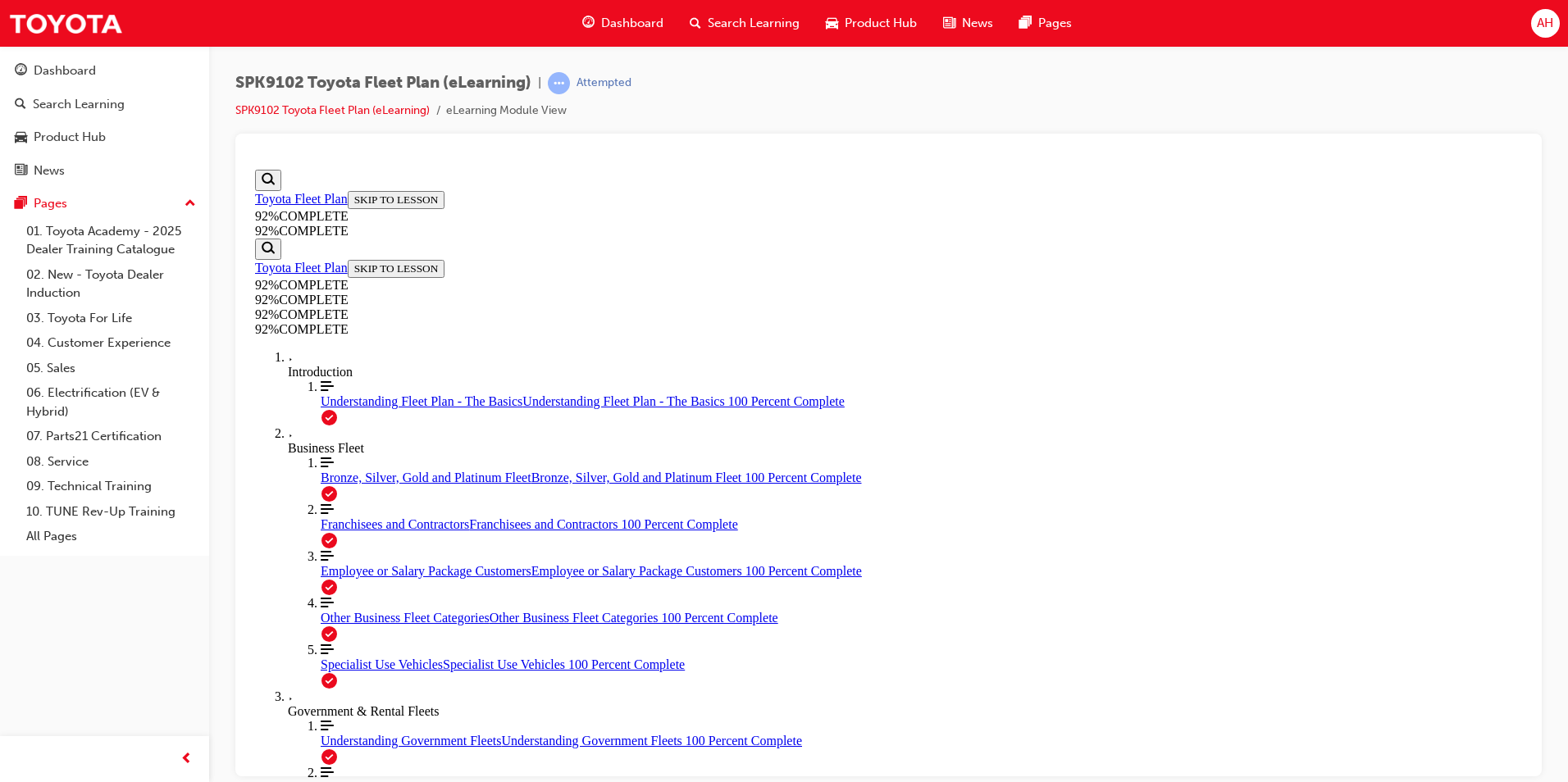
scroll to position [179, 0]
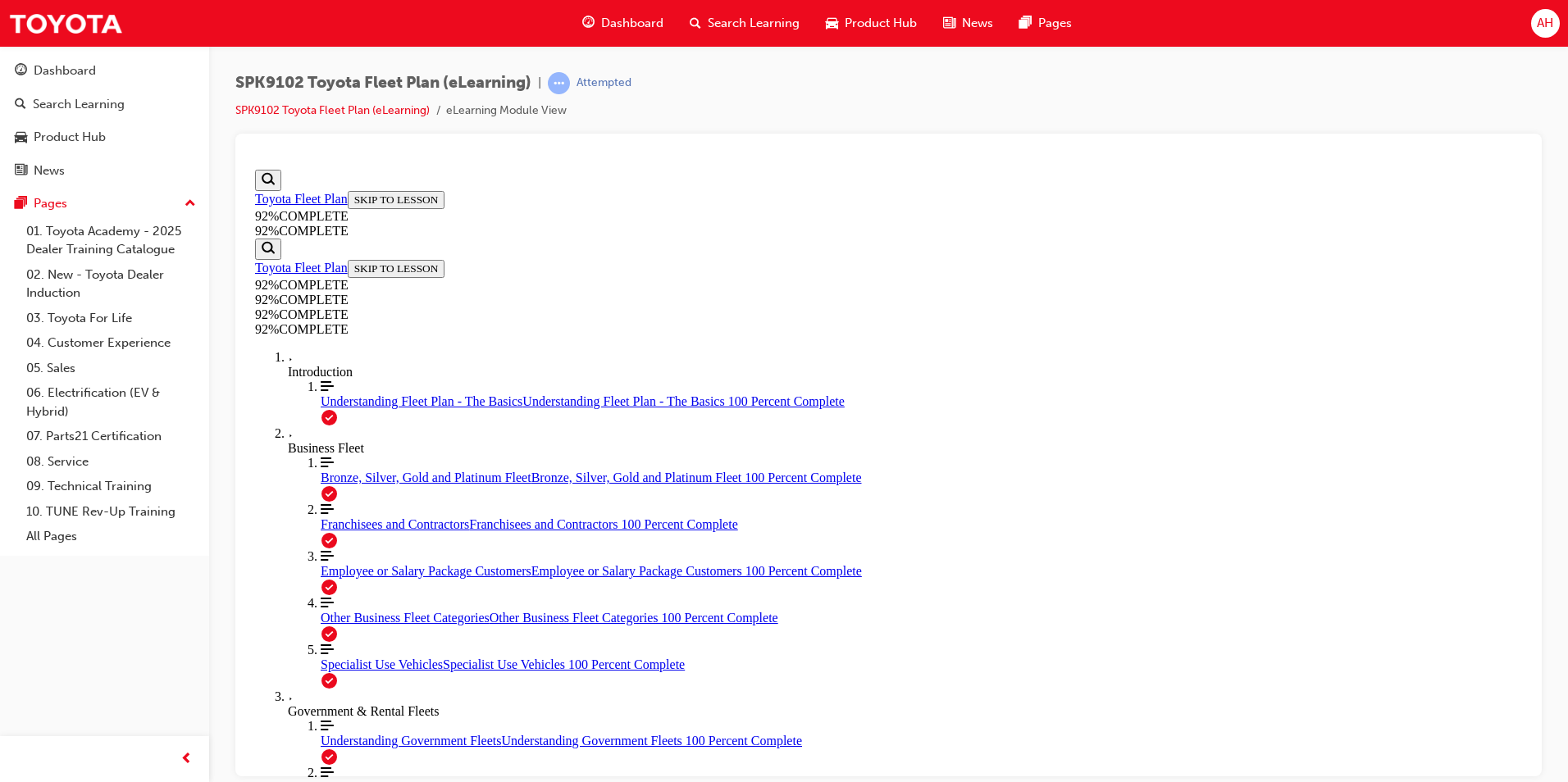
drag, startPoint x: 896, startPoint y: 679, endPoint x: 938, endPoint y: 673, distance: 42.4
drag, startPoint x: 861, startPoint y: 534, endPoint x: 928, endPoint y: 522, distance: 68.1
drag, startPoint x: 873, startPoint y: 588, endPoint x: 925, endPoint y: 586, distance: 52.0
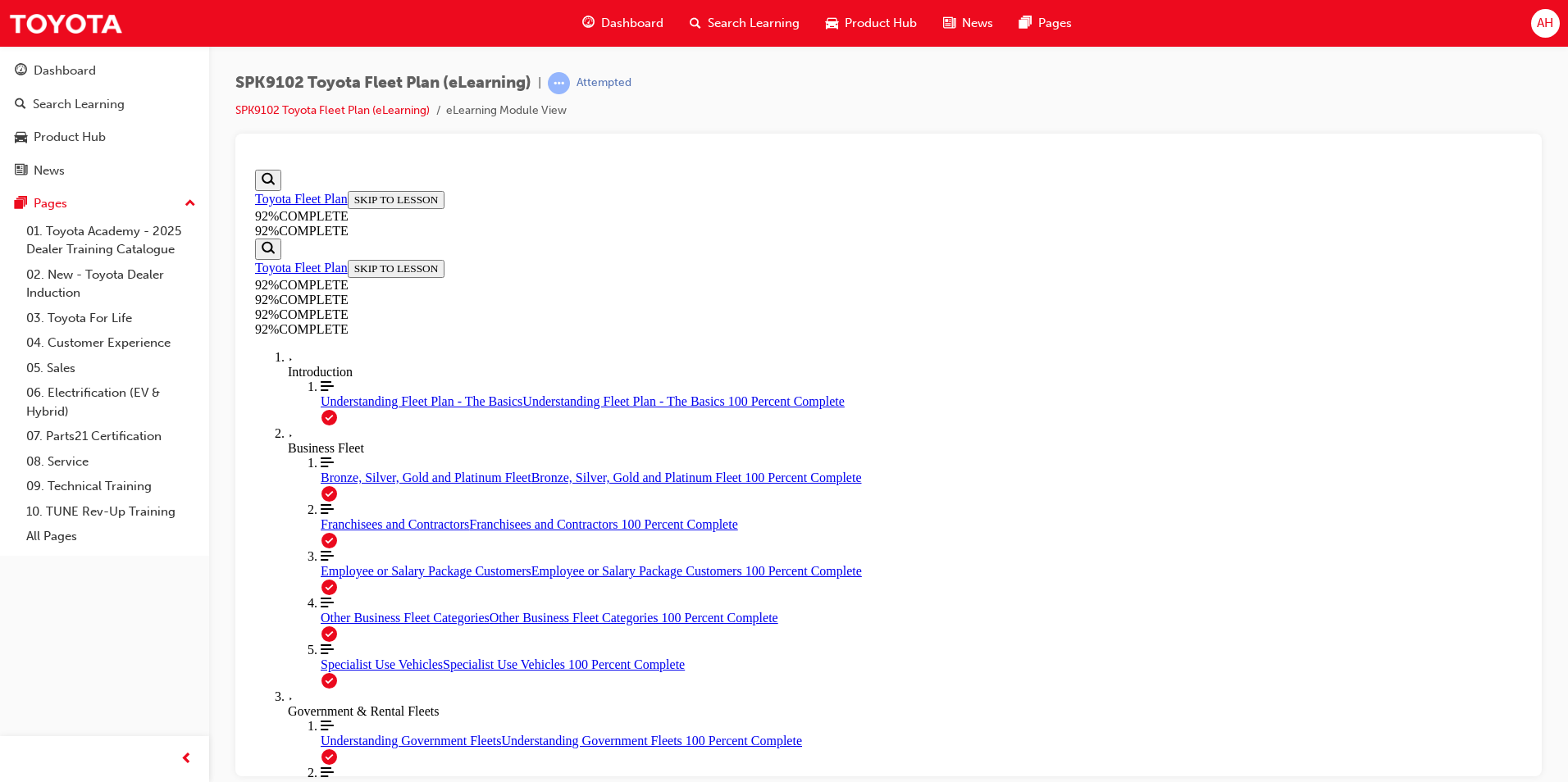
scroll to position [59, 0]
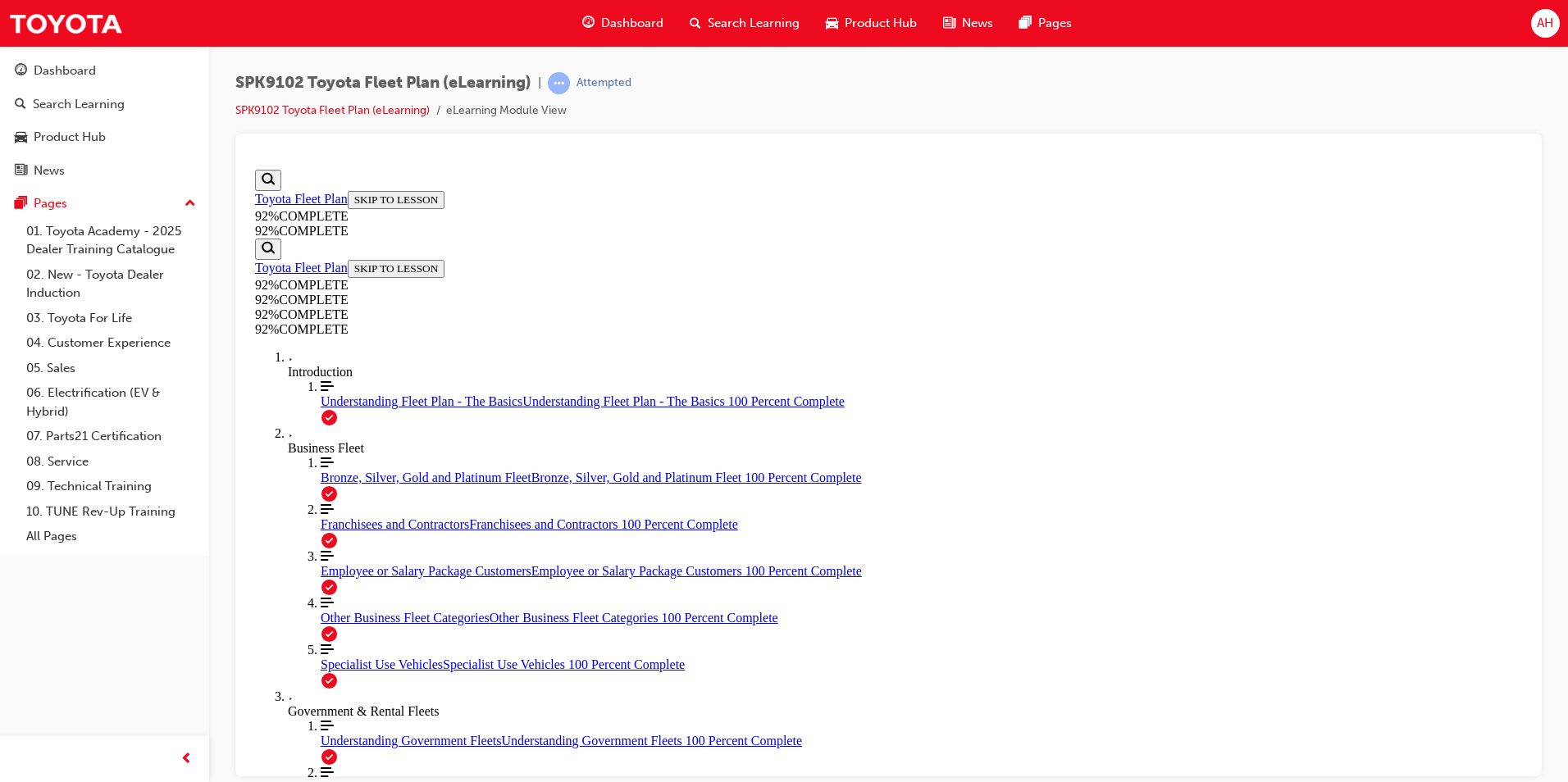
scroll to position [60, 0]
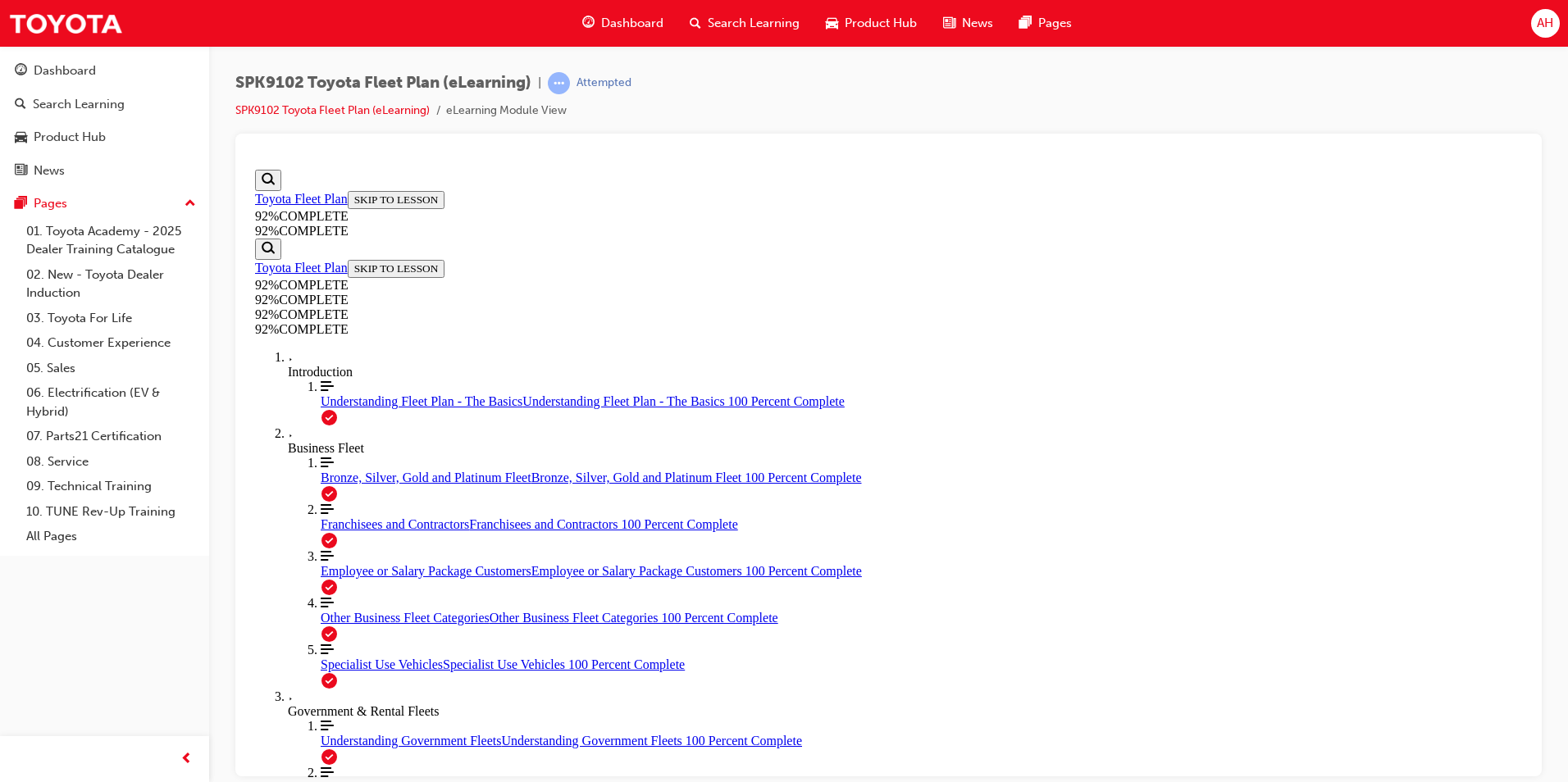
scroll to position [60, 0]
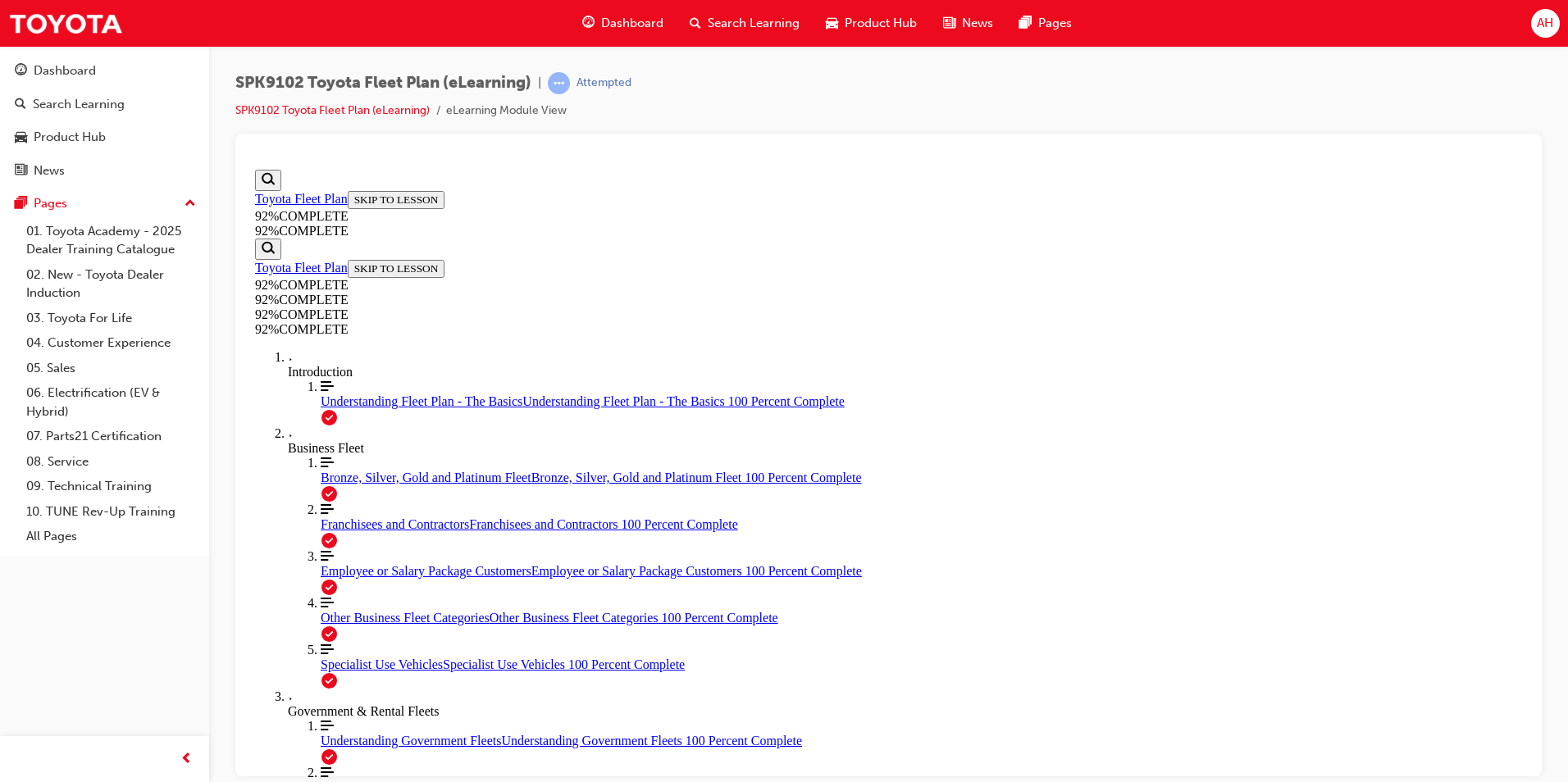
scroll to position [317, 0]
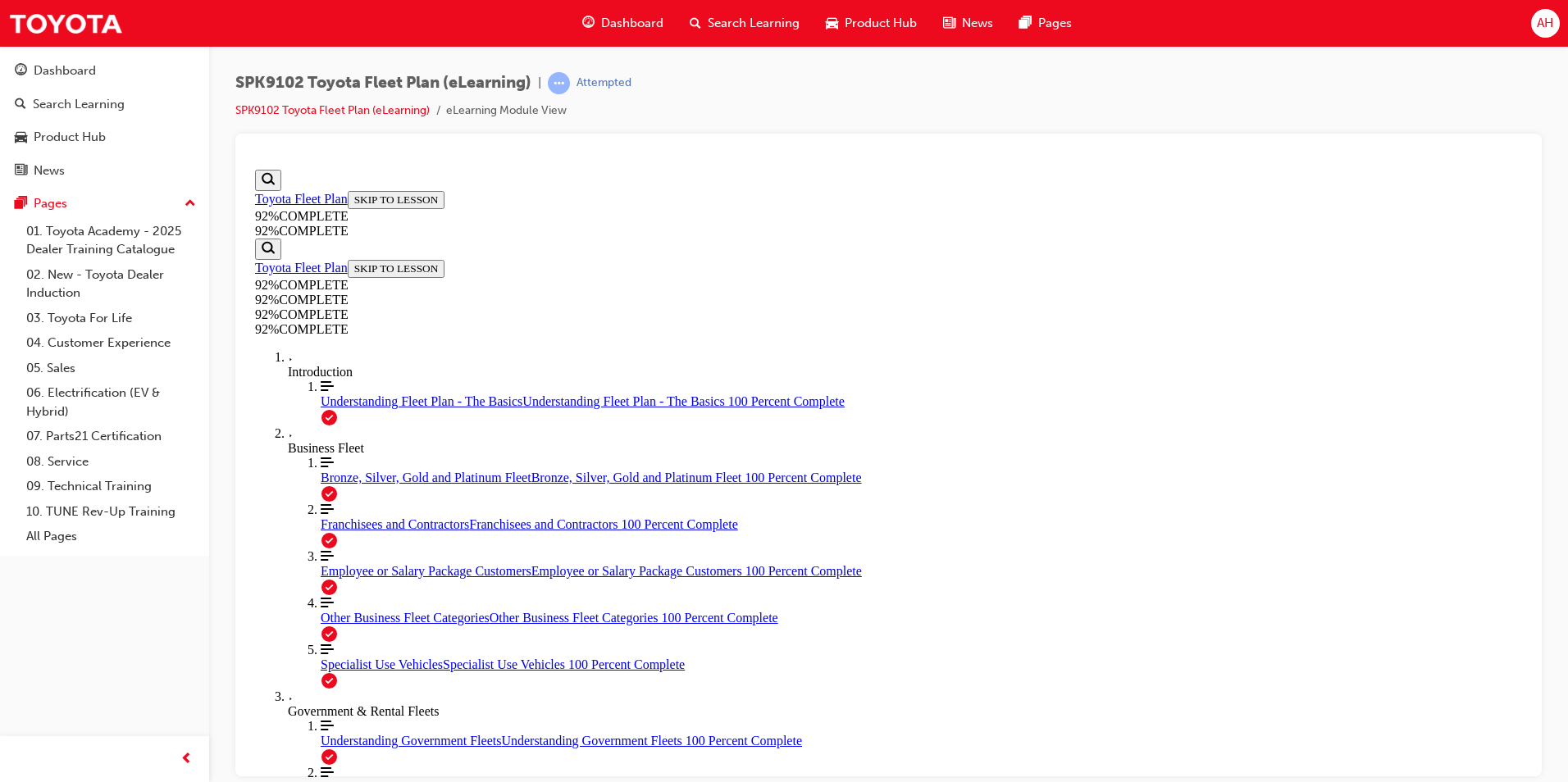
scroll to position [179, 0]
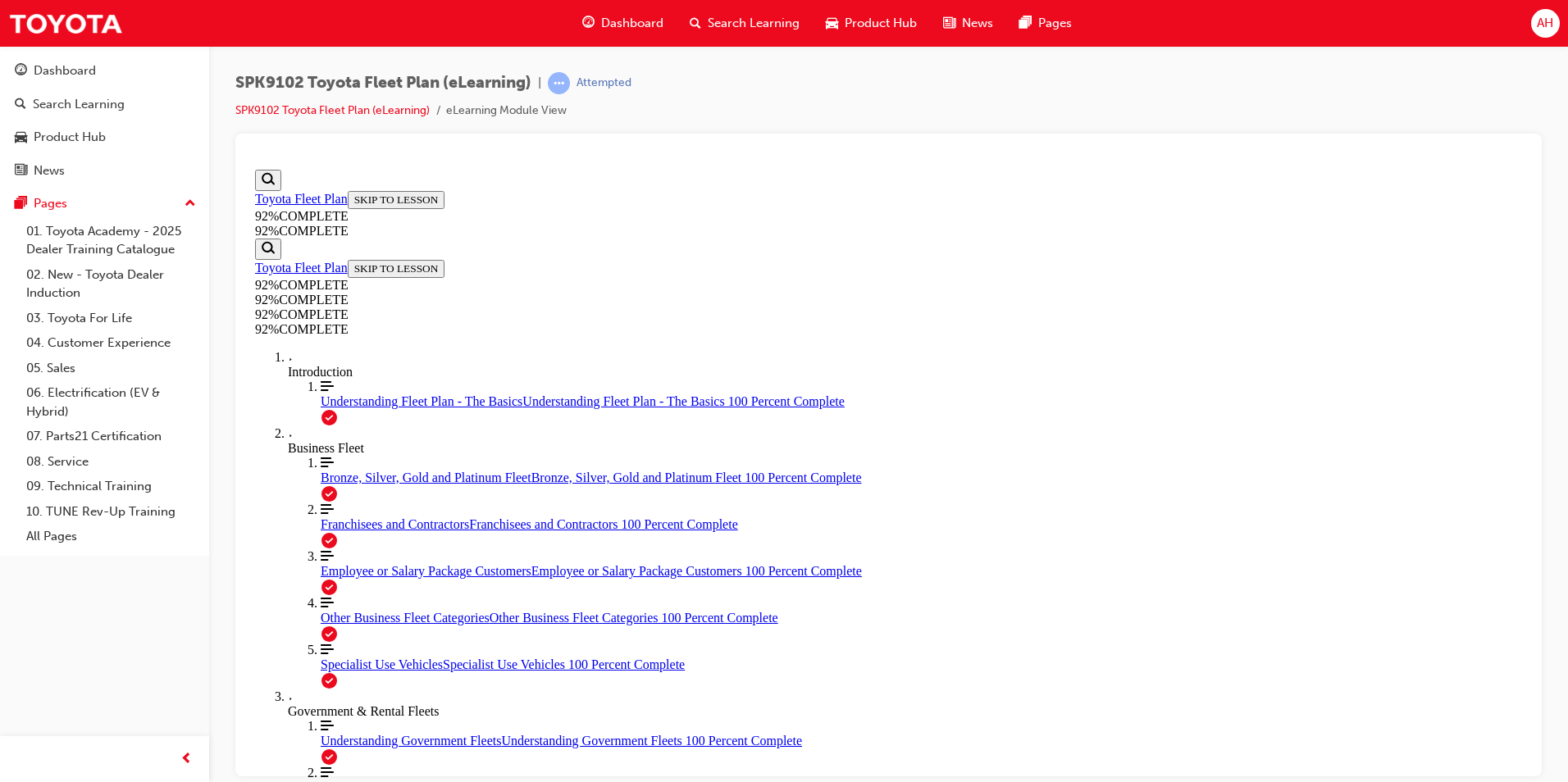
scroll to position [60, 0]
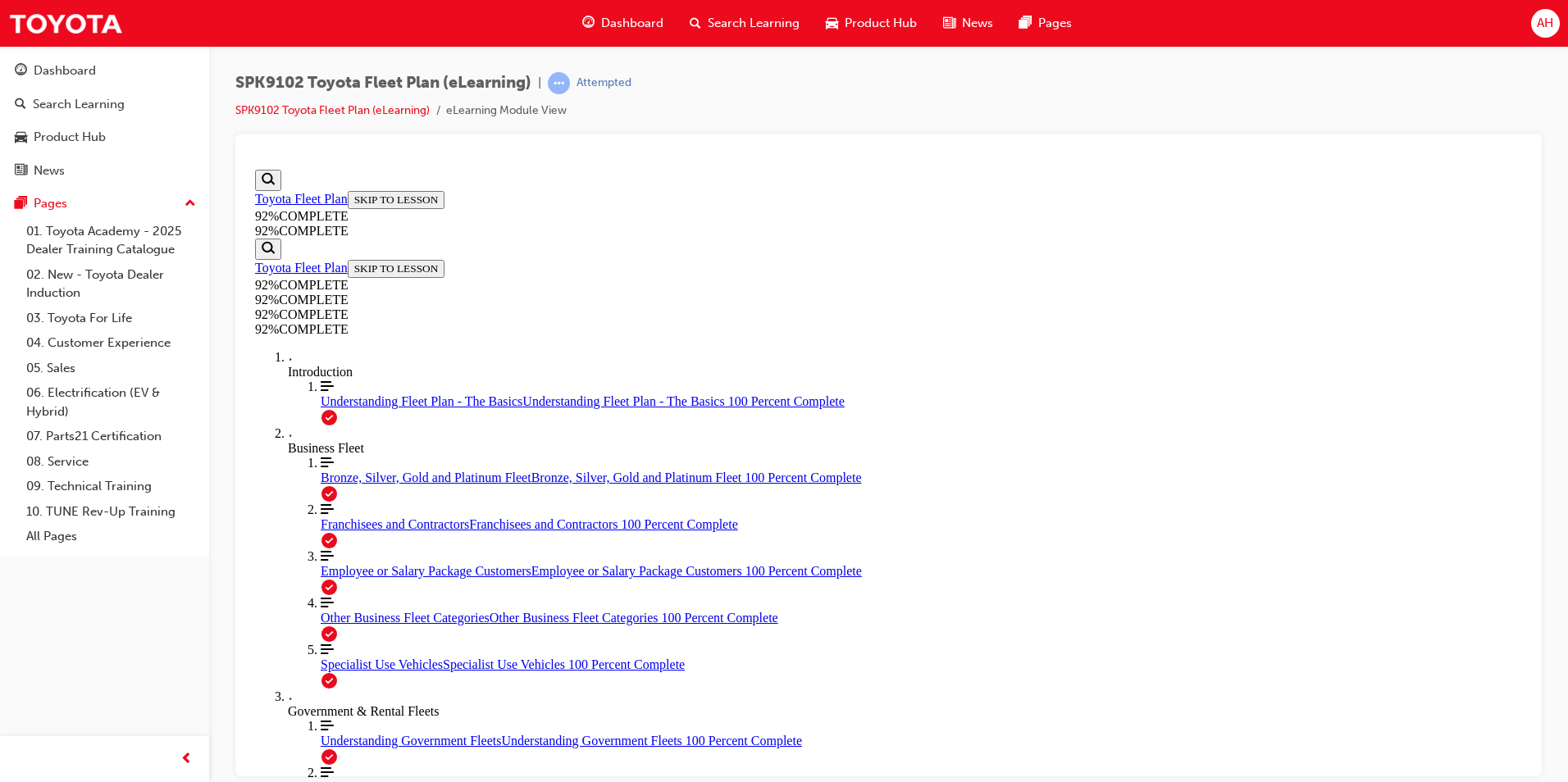
scroll to position [317, 0]
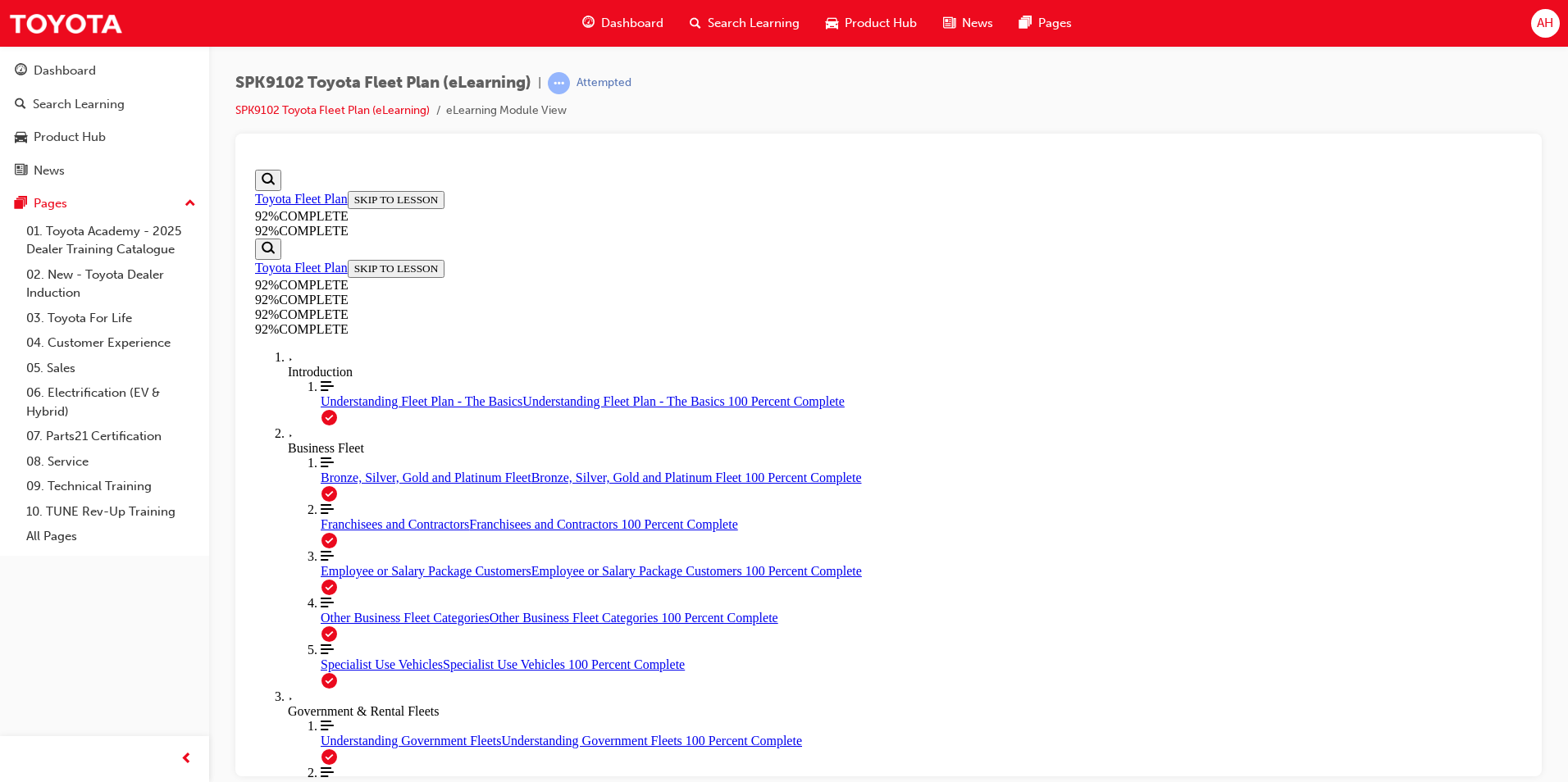
scroll to position [361, 0]
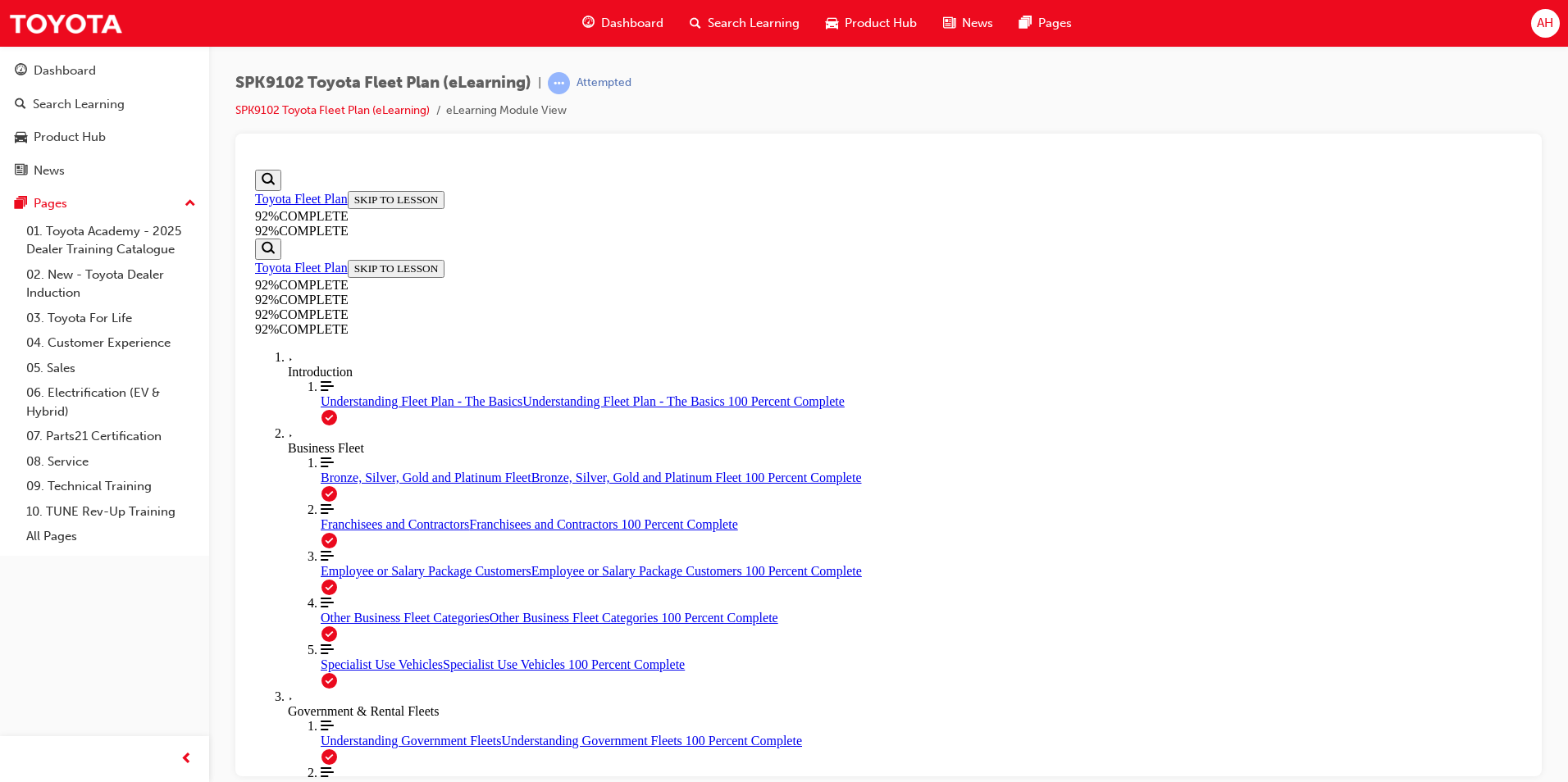
scroll to position [60, 0]
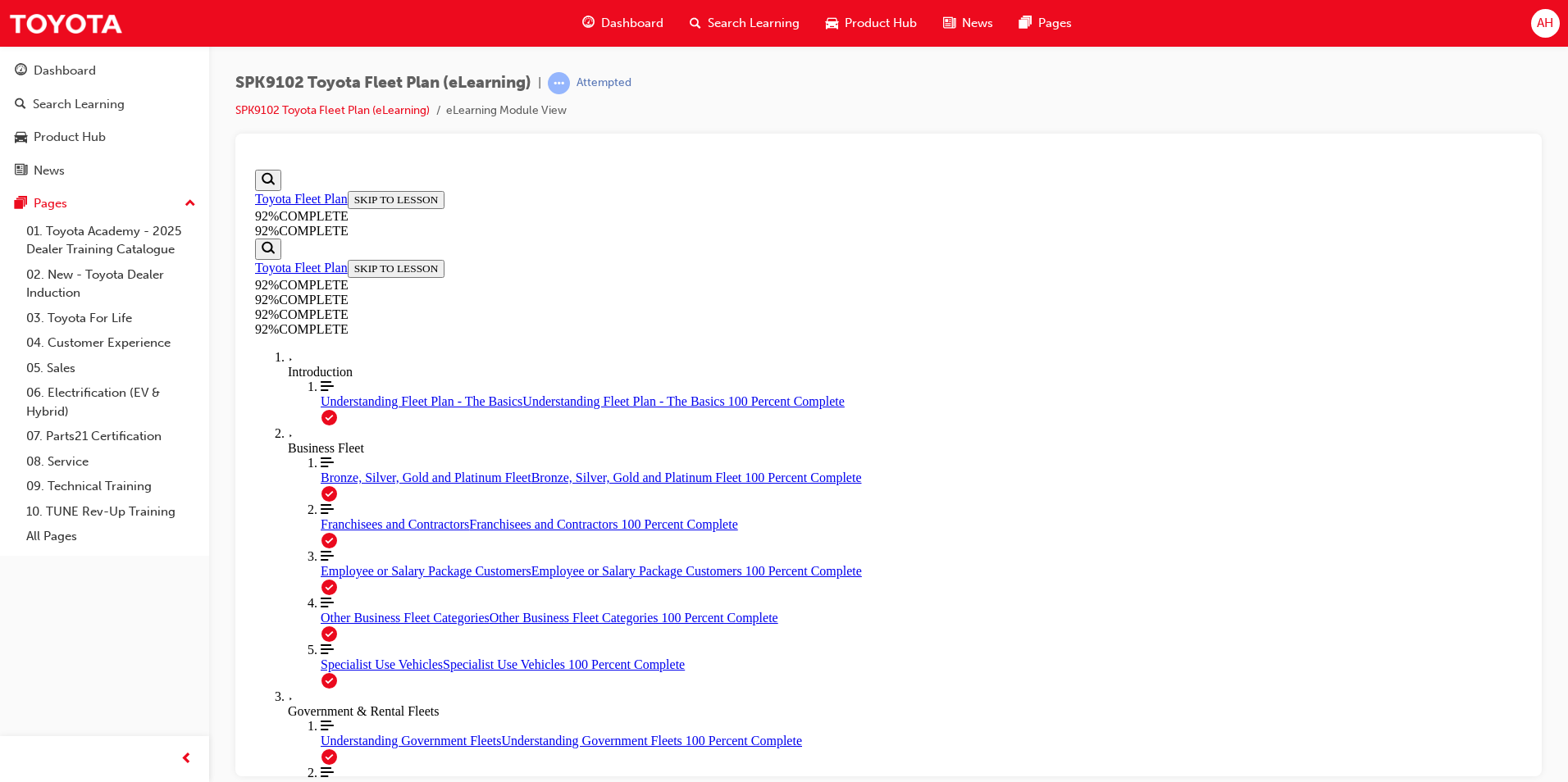
scroll to position [59, 0]
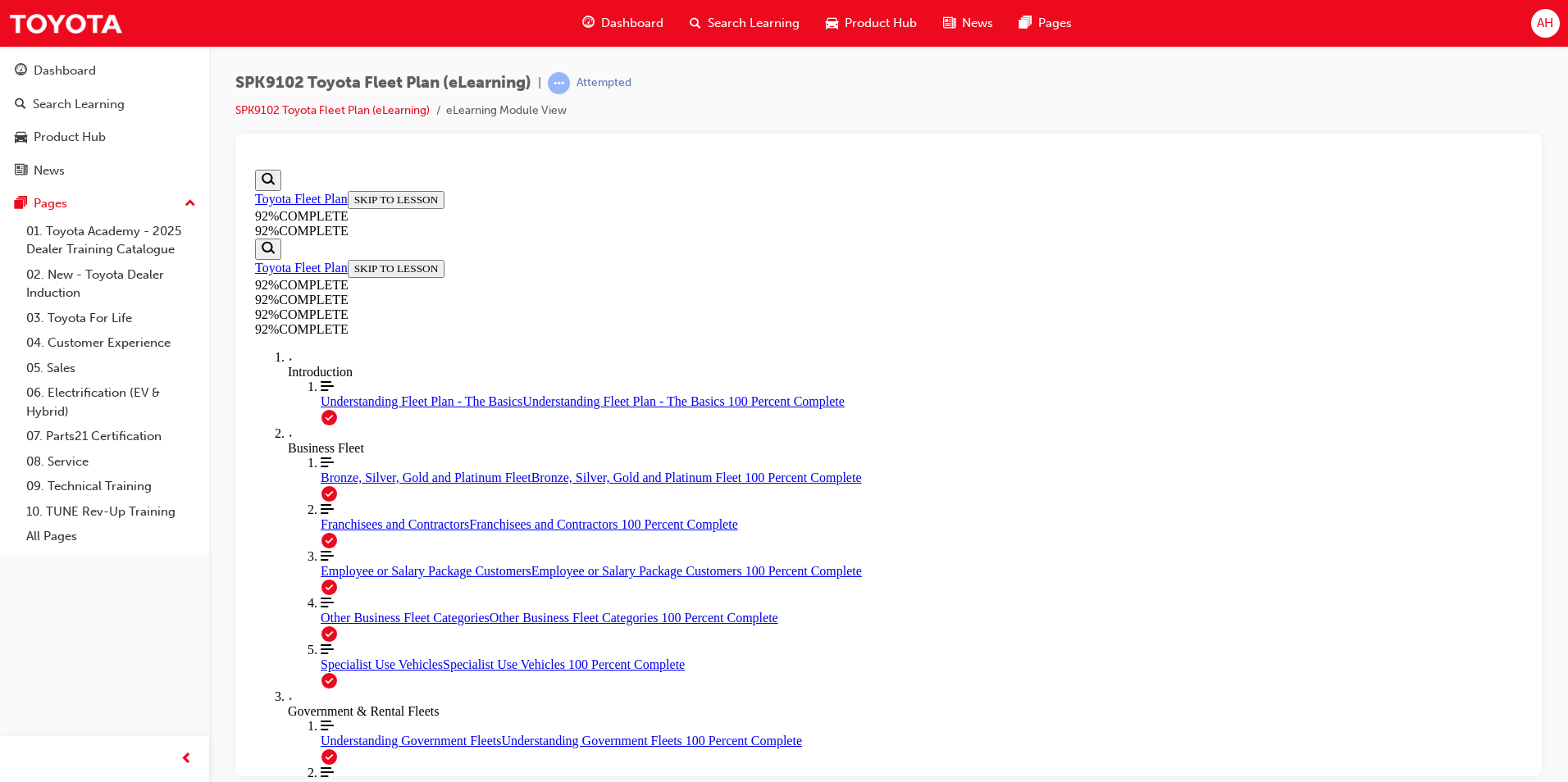
drag, startPoint x: 909, startPoint y: 598, endPoint x: 963, endPoint y: 527, distance: 89.2
drag, startPoint x: 933, startPoint y: 668, endPoint x: 979, endPoint y: 594, distance: 87.1
drag, startPoint x: 880, startPoint y: 683, endPoint x: 932, endPoint y: 683, distance: 52.0
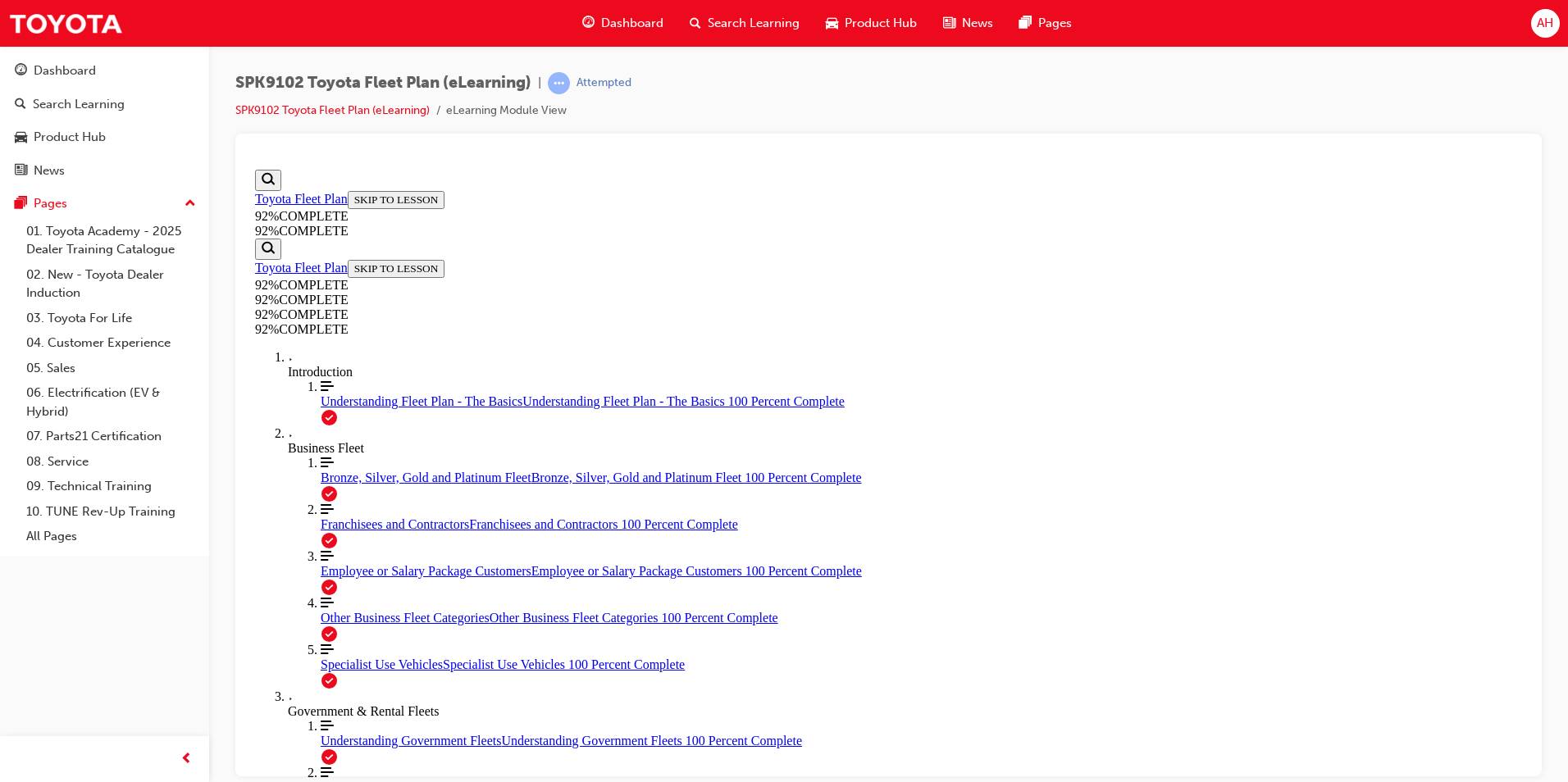
scroll to position [317, 0]
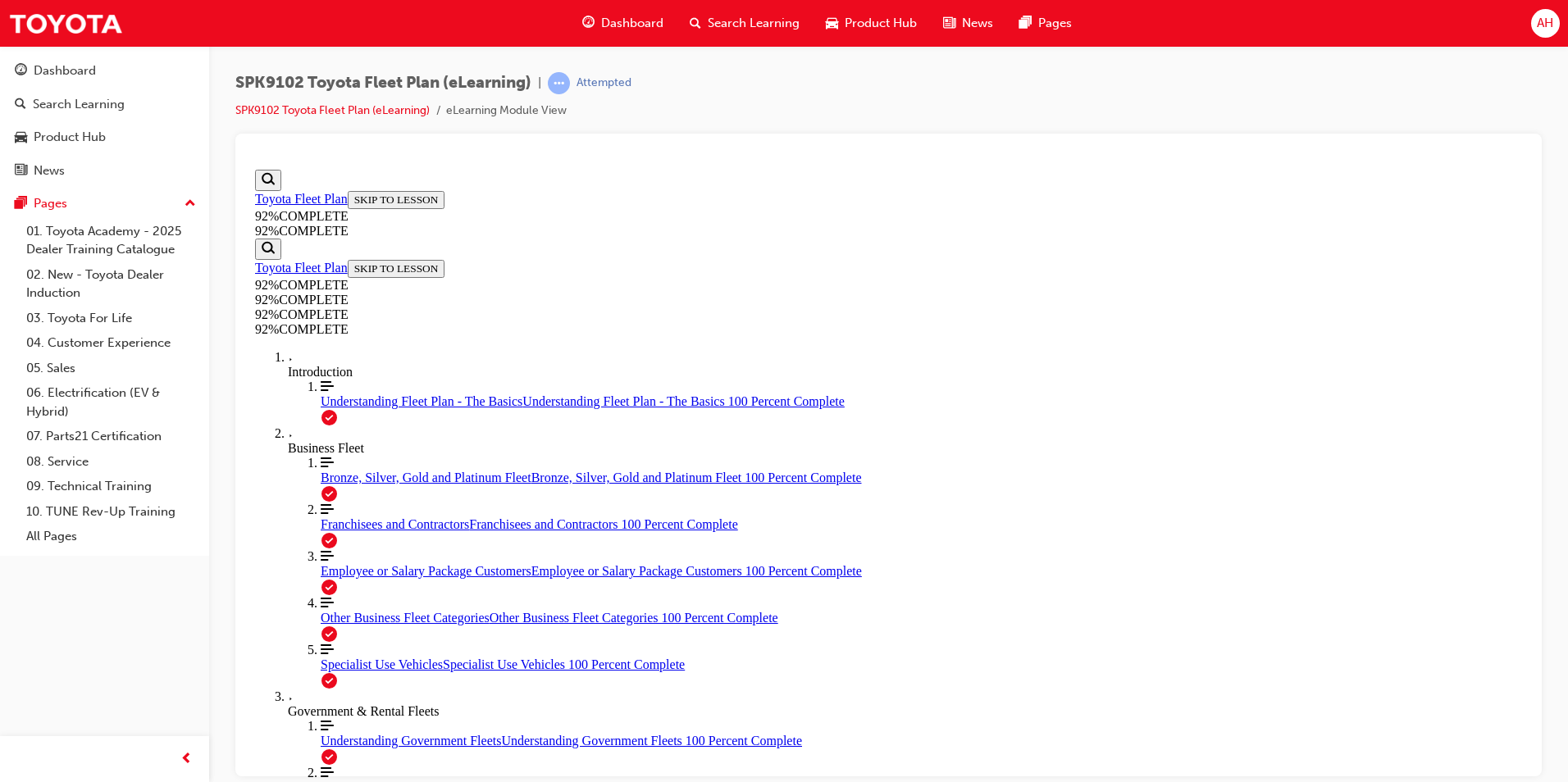
scroll to position [179, 0]
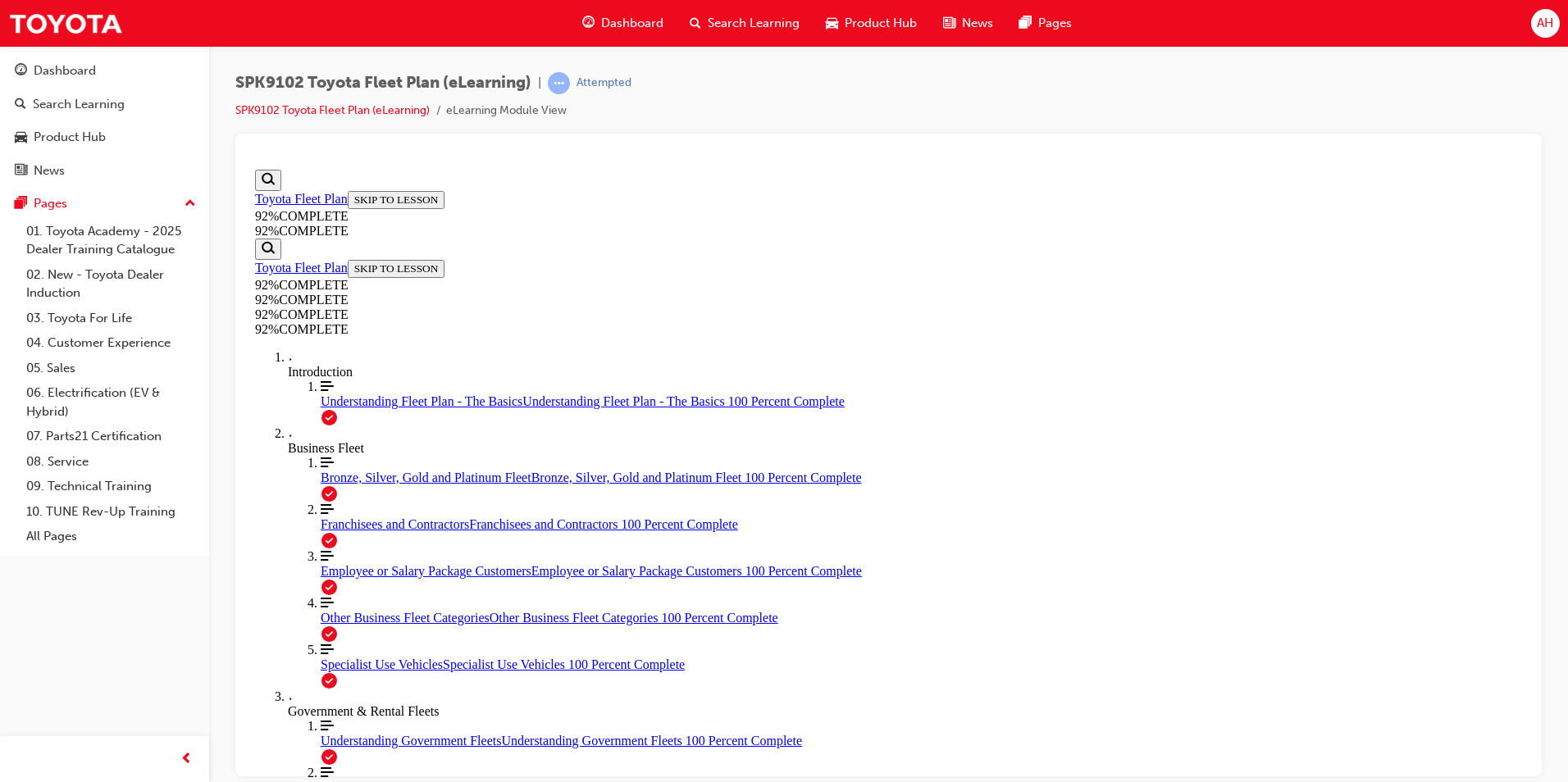
scroll to position [60, 0]
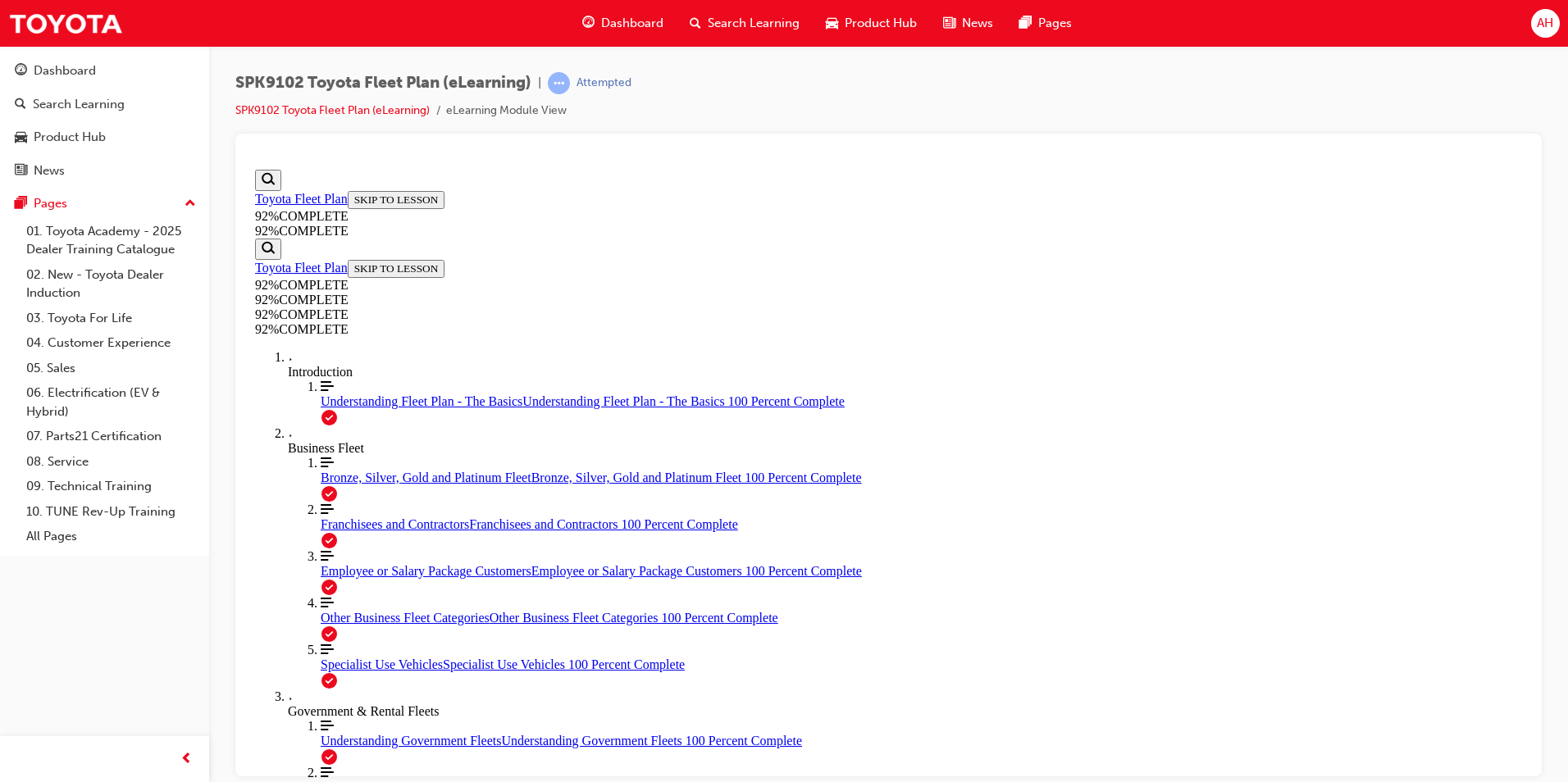
scroll to position [60, 0]
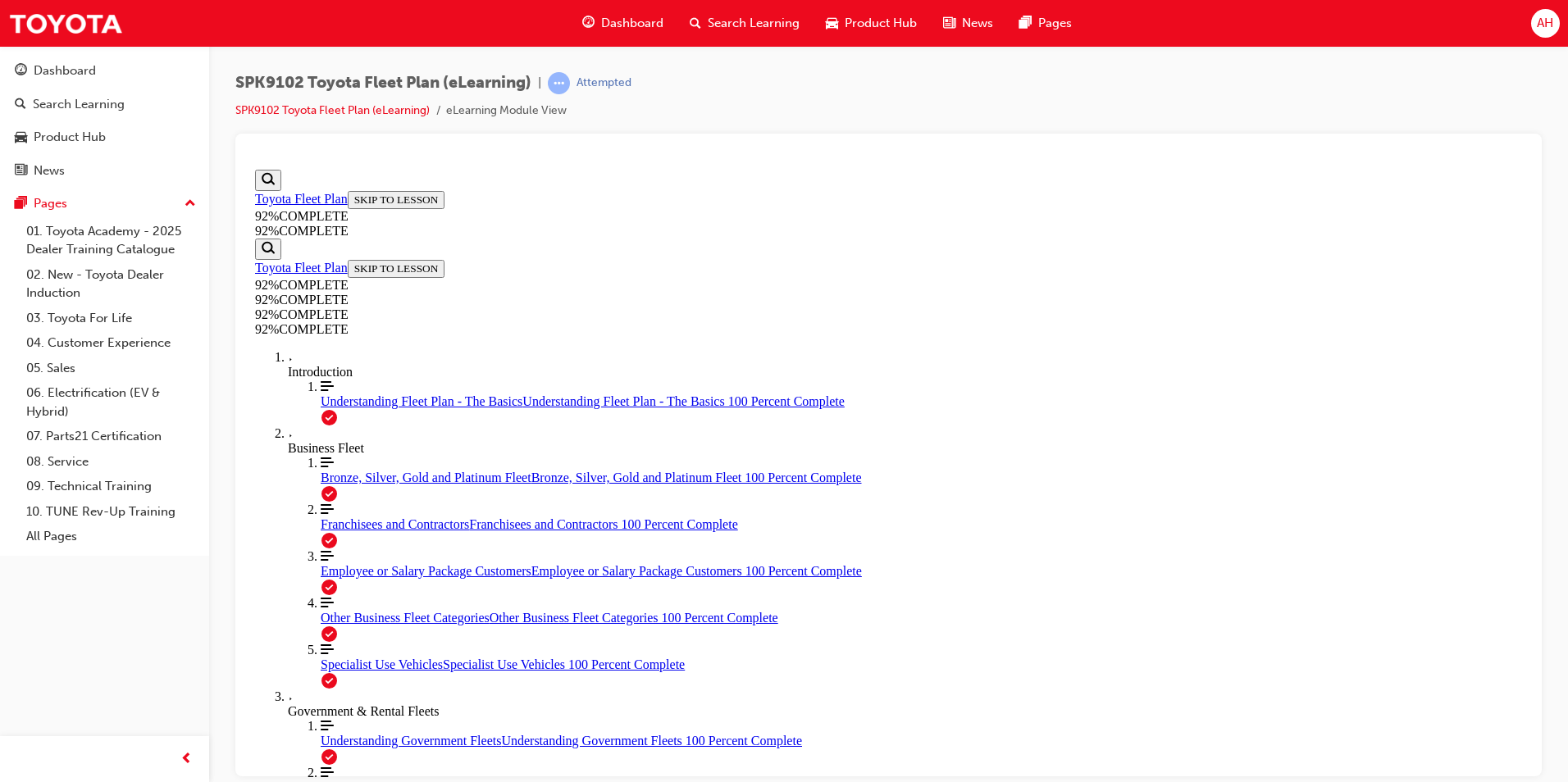
scroll to position [317, 0]
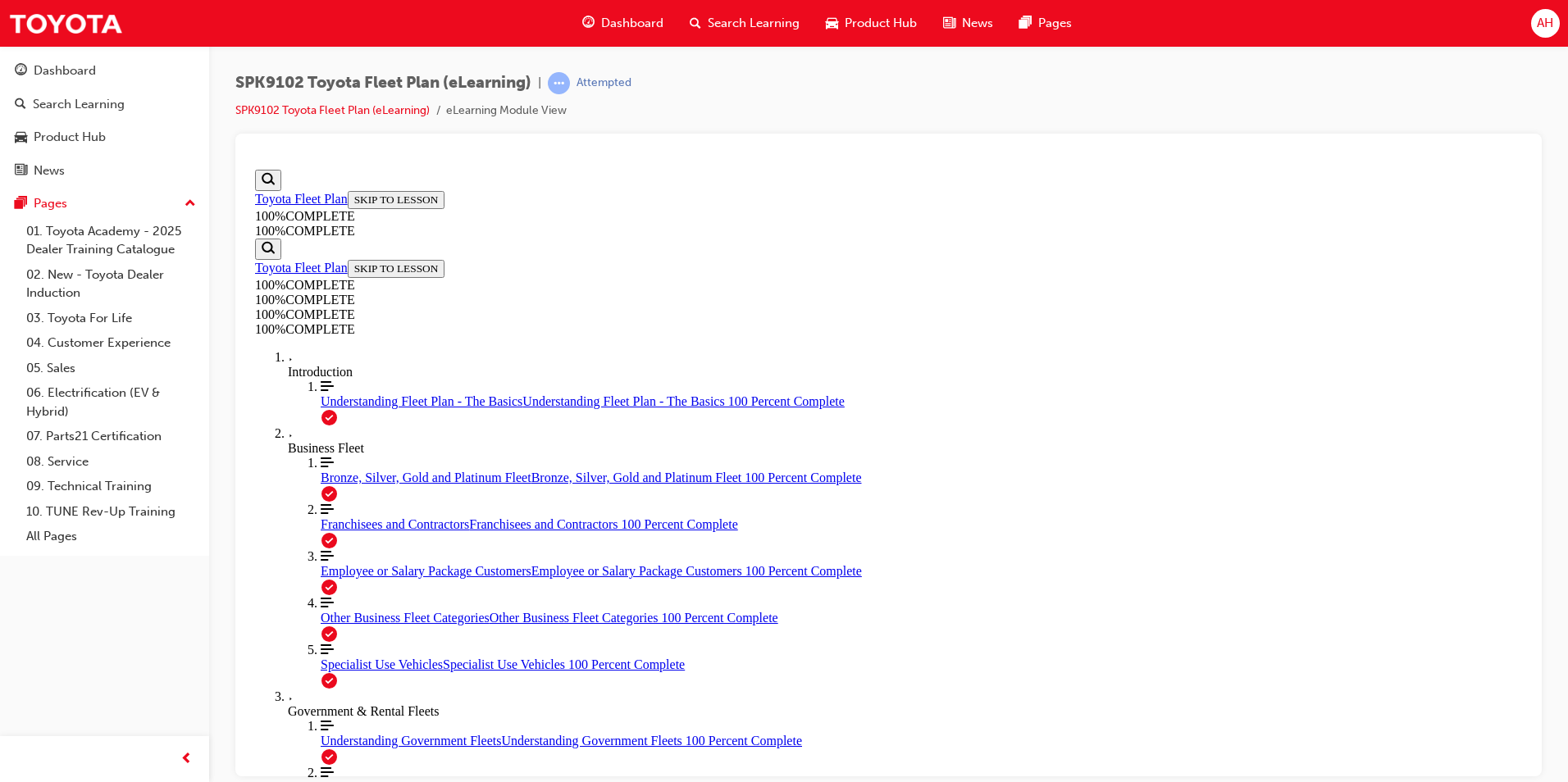
scroll to position [361, 0]
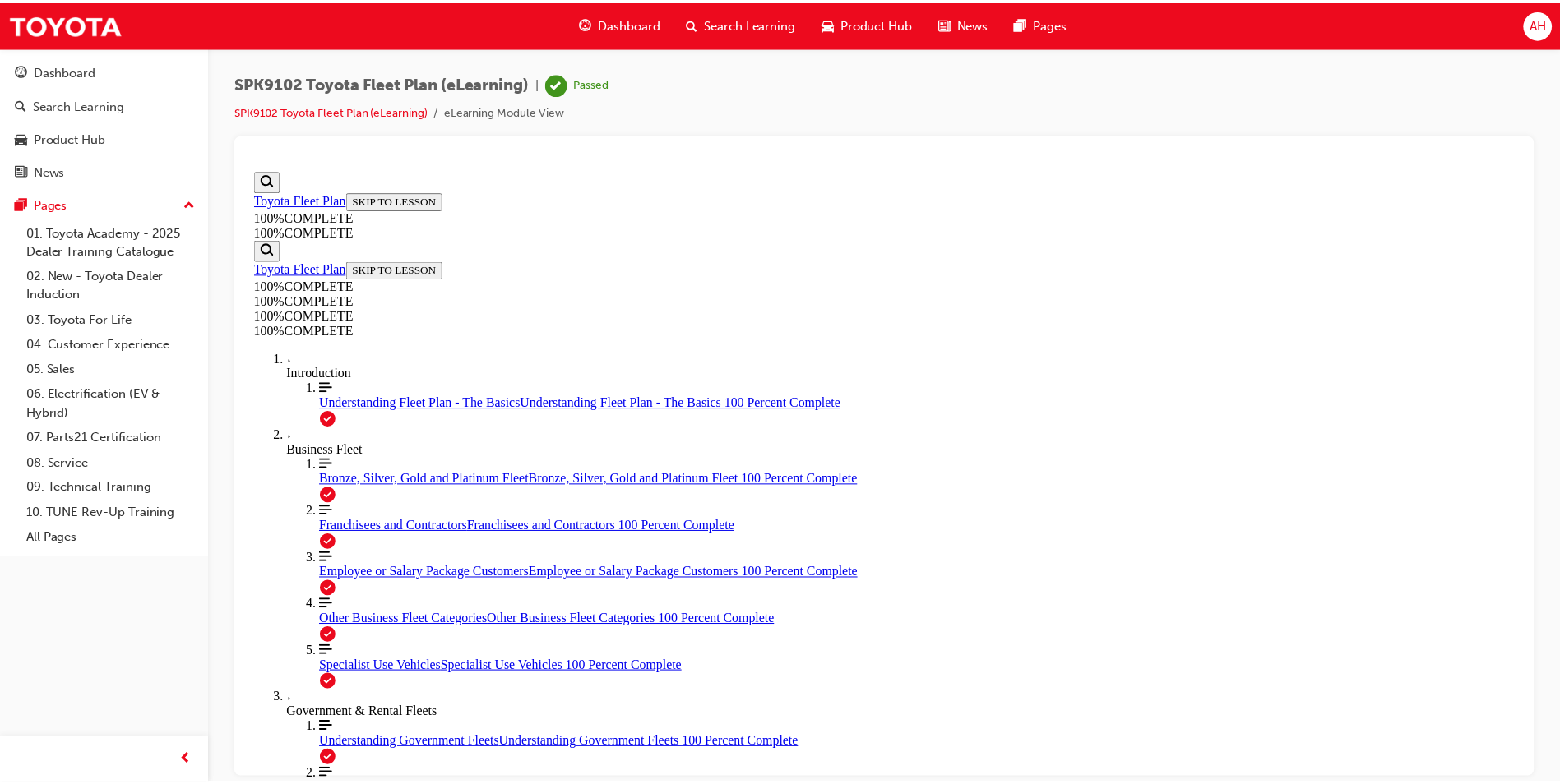
scroll to position [232, 0]
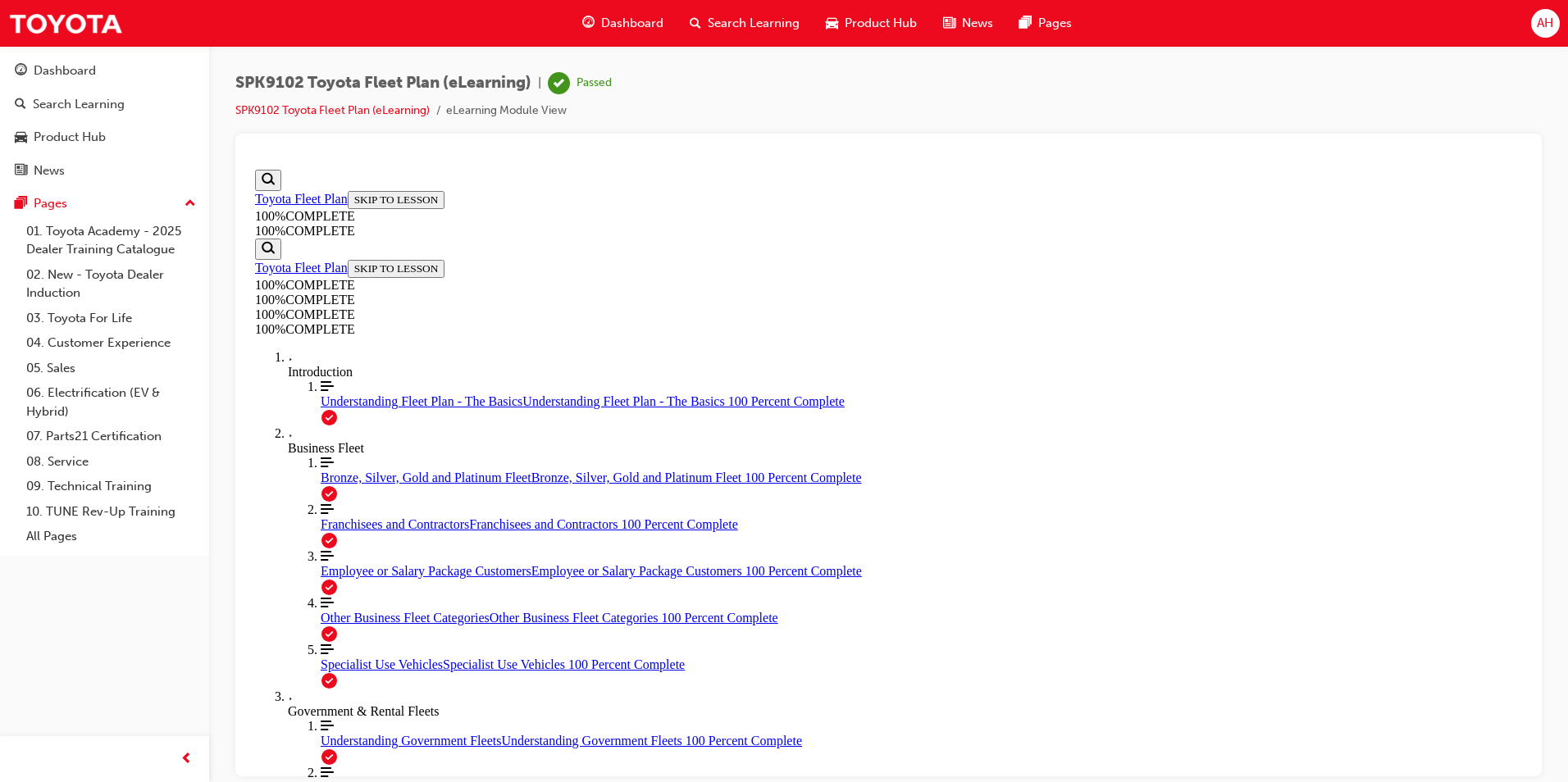
click at [611, 27] on span "Dashboard" at bounding box center [632, 23] width 63 height 19
